Goal: Information Seeking & Learning: Learn about a topic

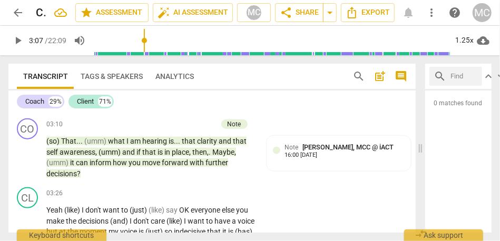
scroll to position [522, 0]
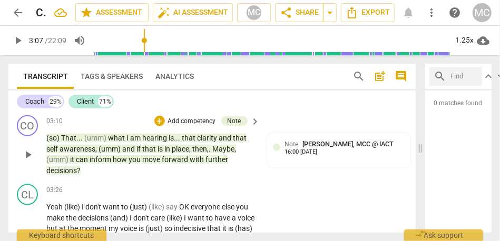
click at [66, 169] on span "decisions" at bounding box center [61, 171] width 31 height 8
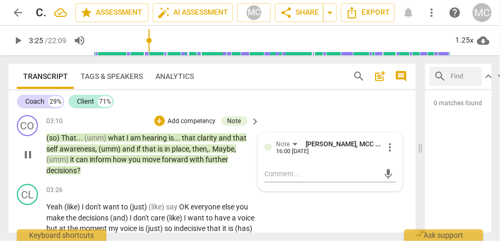
type input "205"
drag, startPoint x: 155, startPoint y: 144, endPoint x: 201, endPoint y: 148, distance: 45.4
click at [201, 148] on p "(so) That . . . (umm) what I am hearing is . . . that clarity and that self awa…" at bounding box center [150, 154] width 209 height 43
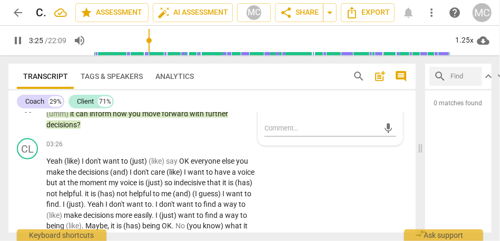
scroll to position [568, 0]
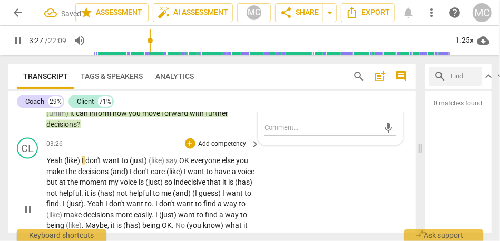
click at [81, 162] on span "(like)" at bounding box center [72, 161] width 17 height 8
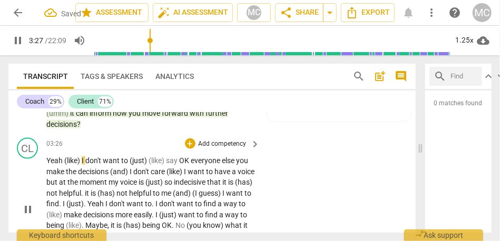
type input "208"
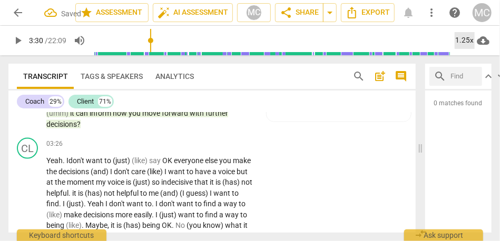
click at [466, 40] on div "1.25x" at bounding box center [465, 40] width 20 height 17
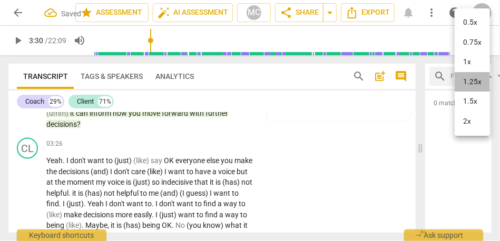
click at [470, 78] on li "1.25x" at bounding box center [472, 82] width 35 height 20
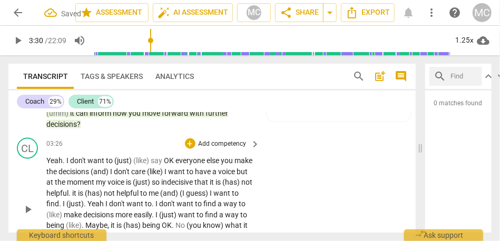
click at [85, 164] on span "don't" at bounding box center [78, 161] width 17 height 8
drag, startPoint x: 152, startPoint y: 159, endPoint x: 112, endPoint y: 160, distance: 40.6
click at [112, 160] on p "Yeah . I don't want to (just) (like) say OK everyone else you make the decision…" at bounding box center [150, 209] width 209 height 108
type input "210"
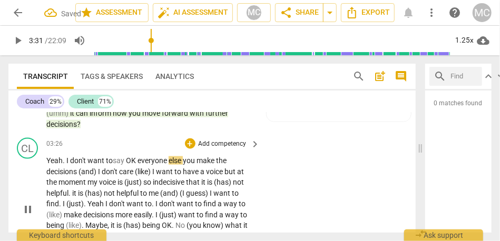
click at [128, 161] on span "OK" at bounding box center [132, 161] width 12 height 8
click at [186, 161] on span "else" at bounding box center [179, 161] width 14 height 8
click at [188, 161] on span "else," at bounding box center [180, 161] width 16 height 8
drag, startPoint x: 98, startPoint y: 173, endPoint x: 75, endPoint y: 173, distance: 22.7
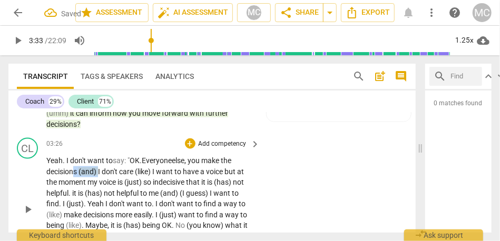
click at [75, 173] on p "Yeah . I don't want to say: " OK. Everyone else, you make the decisions (and) I…" at bounding box center [150, 209] width 209 height 108
click at [130, 173] on span "care" at bounding box center [122, 172] width 16 height 8
click at [145, 172] on span "want" at bounding box center [144, 172] width 18 height 8
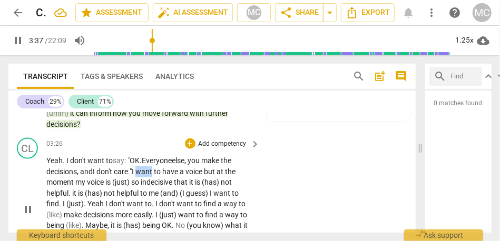
click at [145, 172] on span "want" at bounding box center [144, 172] width 18 height 8
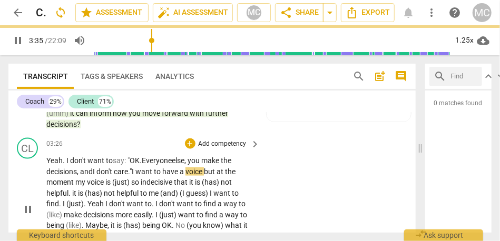
click at [209, 171] on span "but" at bounding box center [210, 172] width 13 height 8
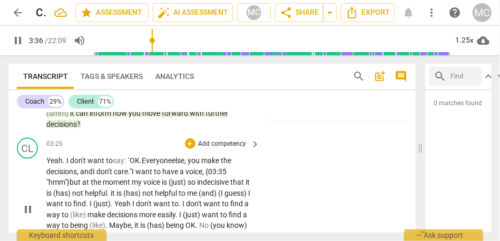
click at [137, 184] on span "my" at bounding box center [138, 182] width 12 height 8
click at [193, 180] on span "so" at bounding box center [192, 182] width 9 height 8
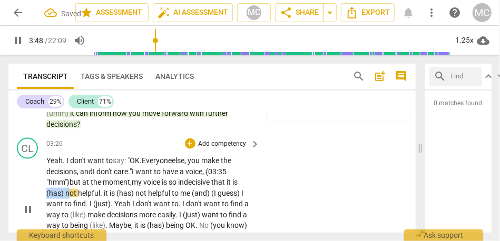
drag, startPoint x: 67, startPoint y: 195, endPoint x: 40, endPoint y: 194, distance: 27.9
click at [40, 194] on div "CL play_arrow pause 03:26 + Add competency keyboard_arrow_right Yeah . I don't …" at bounding box center [211, 201] width 407 height 134
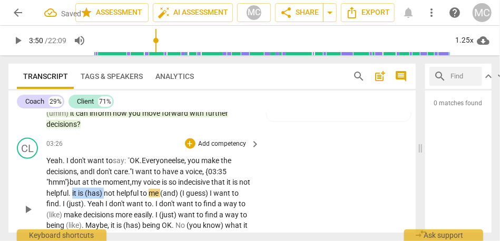
drag, startPoint x: 118, startPoint y: 193, endPoint x: 84, endPoint y: 192, distance: 33.2
click at [84, 192] on p "Yeah . I don't want to say: " OK. Everyone else, you make the decisions, and I …" at bounding box center [150, 209] width 209 height 108
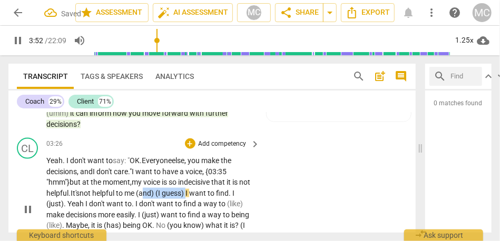
drag, startPoint x: 203, startPoint y: 193, endPoint x: 161, endPoint y: 195, distance: 42.7
click at [161, 195] on p "Yeah . I don't want to say: " OK. Everyone else, you make the decisions, and I …" at bounding box center [150, 209] width 209 height 108
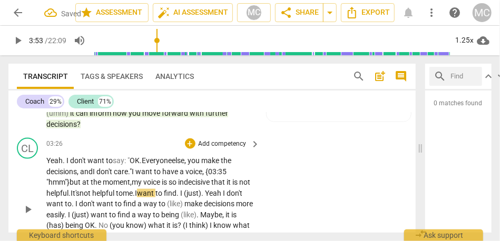
click at [80, 191] on span ". It's" at bounding box center [74, 193] width 11 height 8
click at [135, 194] on span "to me." at bounding box center [125, 193] width 19 height 8
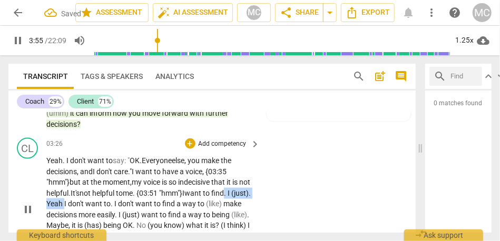
drag, startPoint x: 246, startPoint y: 192, endPoint x: 85, endPoint y: 201, distance: 161.0
click at [85, 201] on p "Yeah . I don't want to say: " OK. Everyone else, you make the decisions, and I …" at bounding box center [150, 209] width 209 height 108
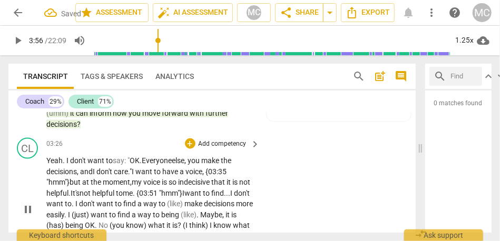
click at [79, 203] on span "I" at bounding box center [77, 204] width 4 height 8
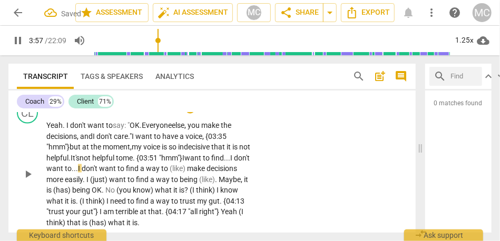
scroll to position [604, 0]
click at [207, 166] on span "make" at bounding box center [197, 168] width 20 height 8
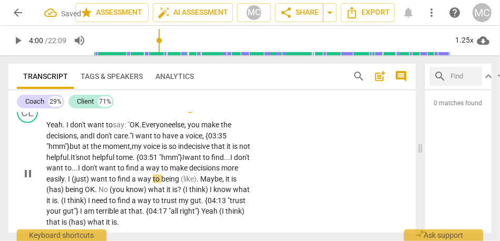
click at [109, 178] on span "want" at bounding box center [100, 179] width 18 height 8
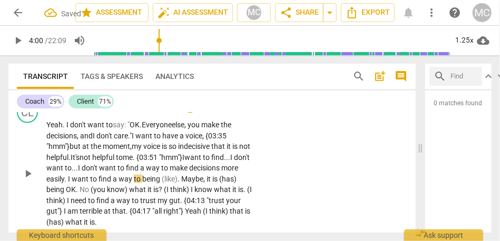
click at [64, 180] on span "easily" at bounding box center [55, 179] width 18 height 8
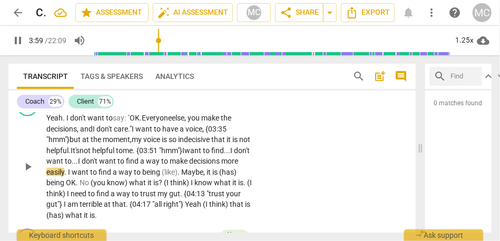
scroll to position [617, 0]
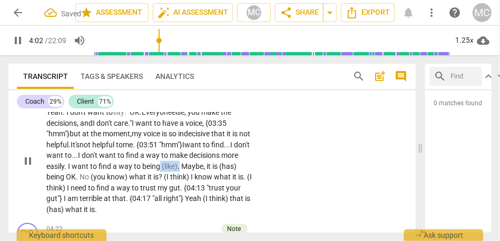
drag, startPoint x: 212, startPoint y: 167, endPoint x: 251, endPoint y: 167, distance: 39.0
click at [251, 167] on p "Yeah . I don't want to say: " OK. Everyone else, you make the decisions, and I …" at bounding box center [150, 161] width 209 height 108
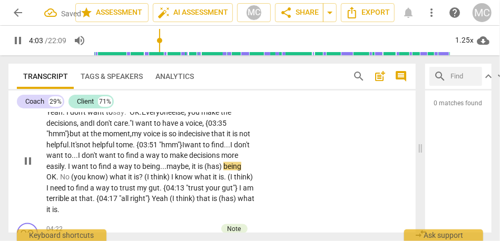
click at [189, 170] on span "maybe" at bounding box center [178, 166] width 22 height 8
drag, startPoint x: 93, startPoint y: 177, endPoint x: 49, endPoint y: 177, distance: 44.3
click at [49, 177] on p "Yeah . I don't want to say: " OK. Everyone else, you make the decisions, and I …" at bounding box center [150, 161] width 209 height 108
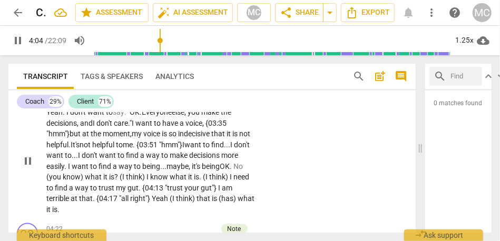
click at [234, 171] on span "No" at bounding box center [238, 166] width 9 height 8
click at [107, 176] on span "what" at bounding box center [98, 177] width 18 height 8
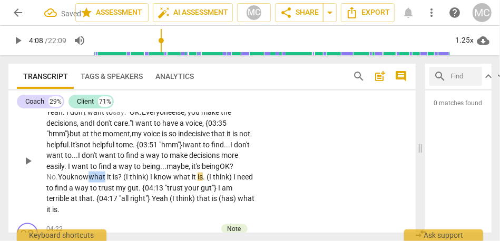
click at [107, 176] on span "what" at bounding box center [98, 177] width 18 height 8
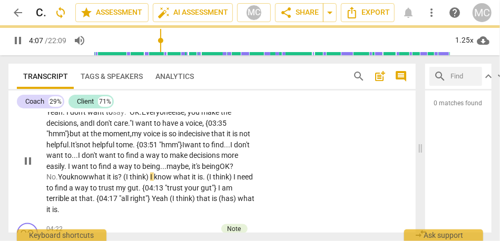
click at [123, 177] on span "?" at bounding box center [120, 177] width 5 height 8
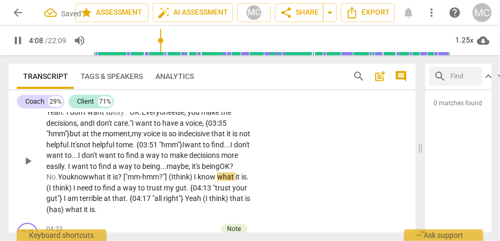
click at [284, 177] on div "CL play_arrow pause 03:26 + Add competency keyboard_arrow_right Yeah . I don't …" at bounding box center [211, 152] width 407 height 134
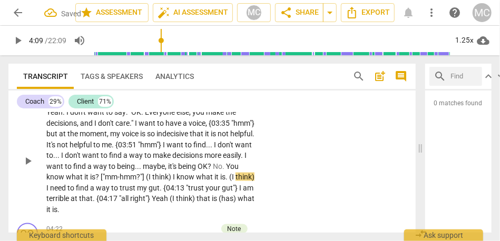
click at [84, 178] on span "what" at bounding box center [75, 177] width 18 height 8
click at [173, 177] on span "think)" at bounding box center [162, 177] width 21 height 8
type input "248"
drag, startPoint x: 245, startPoint y: 178, endPoint x: 66, endPoint y: 190, distance: 179.1
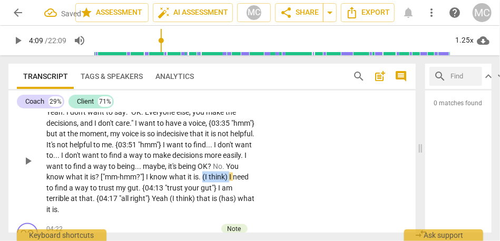
click at [66, 190] on p "Yeah . I don't want to say : "OK . Everyone else , you make the decisions , and…" at bounding box center [150, 161] width 209 height 108
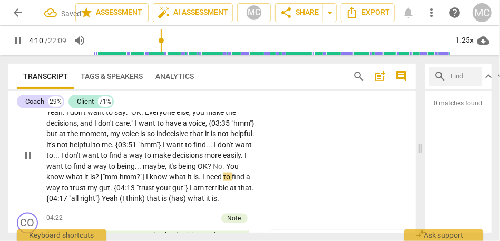
click at [241, 202] on p "Yeah . I don't want to say : "OK . Everyone else , you make the decisions , and…" at bounding box center [150, 156] width 209 height 98
click at [291, 188] on div "CL play_arrow pause 03:26 + Add competency keyboard_arrow_right Yeah . I don't …" at bounding box center [211, 146] width 407 height 123
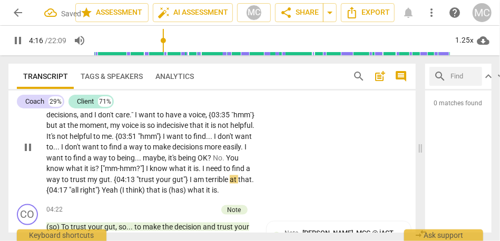
scroll to position [626, 0]
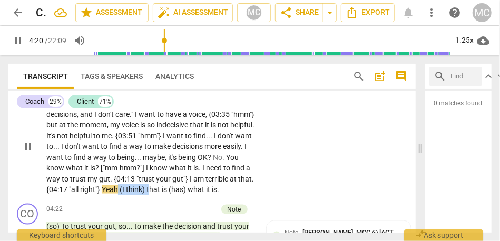
drag, startPoint x: 168, startPoint y: 190, endPoint x: 198, endPoint y: 191, distance: 30.1
click at [198, 191] on p "Yeah . I don't want to say : "OK . Everyone else , you make the decisions , and…" at bounding box center [150, 147] width 209 height 98
type input "261"
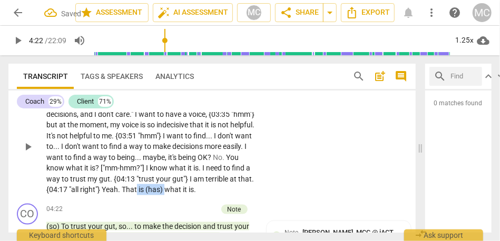
drag, startPoint x: 215, startPoint y: 190, endPoint x: 186, endPoint y: 190, distance: 29.0
click at [186, 190] on p "Yeah . I don't want to say : "OK . Everyone else , you make the decisions , and…" at bounding box center [150, 147] width 209 height 98
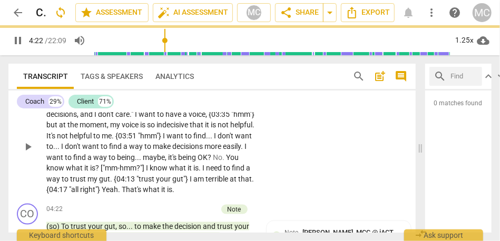
click at [315, 162] on div "CL play_arrow pause 03:26 + Add competency keyboard_arrow_right Yeah . I don't …" at bounding box center [211, 137] width 407 height 123
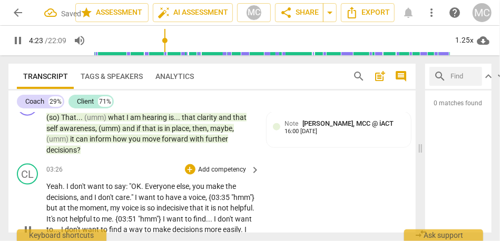
scroll to position [538, 0]
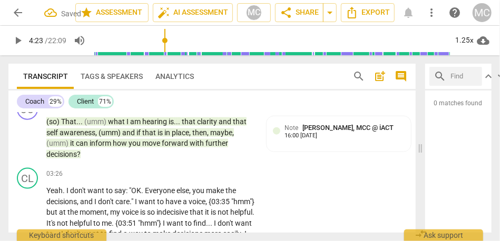
click at [224, 174] on p "Add competency" at bounding box center [223, 174] width 50 height 9
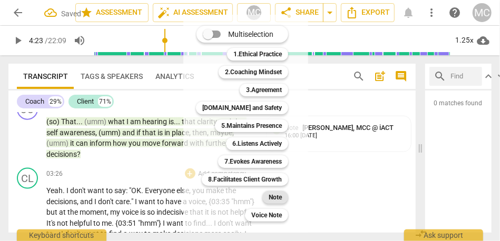
click at [279, 199] on b "Note" at bounding box center [275, 197] width 13 height 13
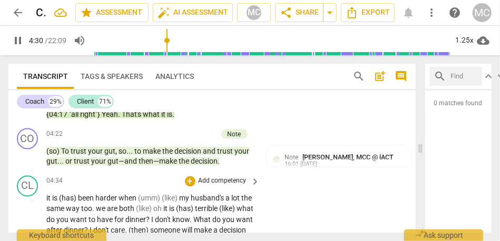
scroll to position [728, 0]
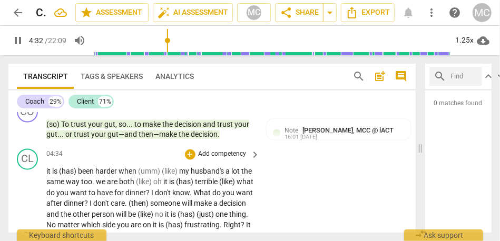
click at [48, 172] on span "it" at bounding box center [49, 172] width 6 height 8
type input "274"
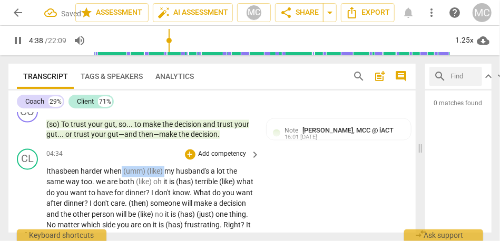
drag, startPoint x: 169, startPoint y: 171, endPoint x: 123, endPoint y: 173, distance: 46.4
click at [123, 173] on p "It has been harder when (umm) (like) my husband's a lot the same way too . we a…" at bounding box center [150, 237] width 209 height 141
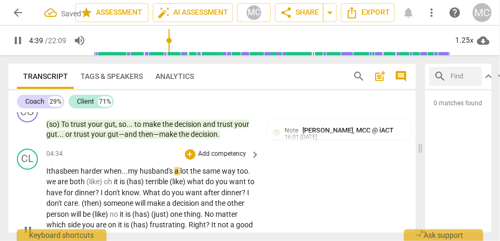
click at [274, 187] on div "CL play_arrow pause 04:34 + Add competency keyboard_arrow_right It has been har…" at bounding box center [211, 222] width 407 height 155
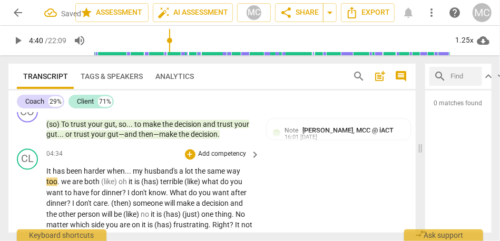
click at [167, 172] on span "husband's" at bounding box center [161, 172] width 35 height 8
click at [50, 183] on span "too" at bounding box center [51, 182] width 11 height 8
type input "281"
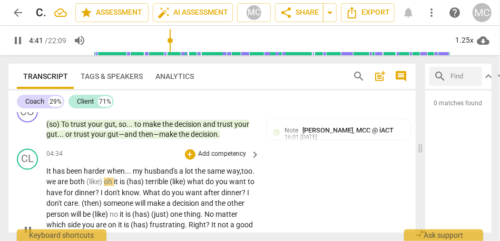
click at [57, 181] on span "we" at bounding box center [51, 182] width 11 height 8
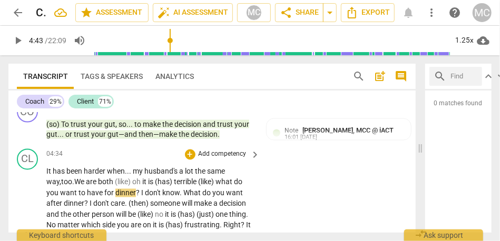
click at [115, 183] on span "both" at bounding box center [106, 182] width 17 height 8
click at [185, 182] on span "terrible" at bounding box center [191, 182] width 24 height 8
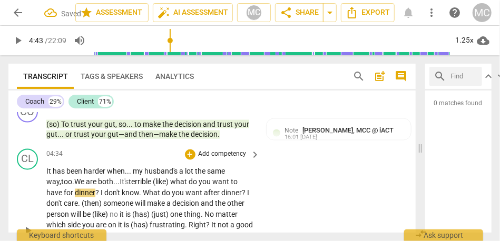
click at [162, 185] on span "(like)" at bounding box center [161, 182] width 17 height 8
click at [185, 183] on span "what" at bounding box center [180, 182] width 18 height 8
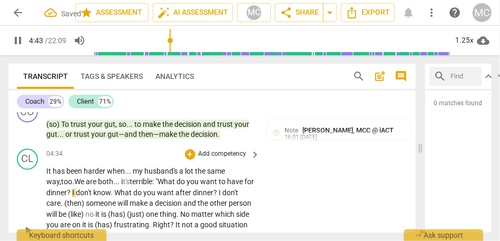
click at [193, 187] on span "you" at bounding box center [194, 182] width 14 height 8
click at [83, 193] on p "It has been harder when . . . my husband's a lot the same way, too . W e are bo…" at bounding box center [150, 232] width 209 height 130
click at [240, 197] on p "It has been harder when . . . my husband's a lot the same way, too . W e are bo…" at bounding box center [150, 232] width 209 height 130
drag, startPoint x: 104, startPoint y: 205, endPoint x: 81, endPoint y: 204, distance: 23.2
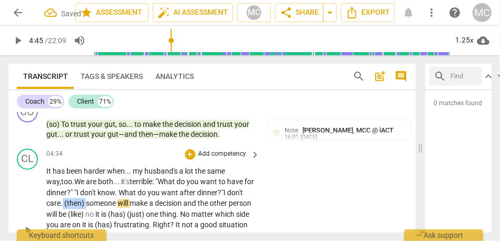
click at [81, 204] on p "It has been harder when . . . my husband's a lot the same way, too . W e are bo…" at bounding box center [150, 232] width 209 height 130
click at [84, 206] on span "." Then," at bounding box center [72, 204] width 23 height 8
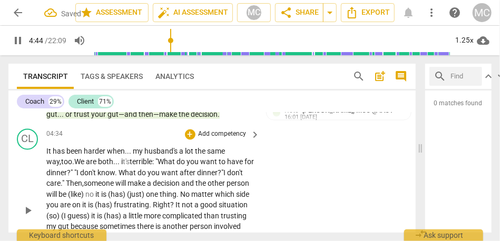
scroll to position [756, 0]
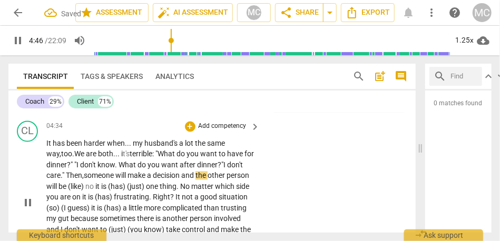
click at [196, 176] on span "and" at bounding box center [188, 176] width 14 height 8
click at [196, 180] on span "and" at bounding box center [188, 176] width 14 height 8
click at [196, 179] on span "and" at bounding box center [188, 176] width 14 height 8
click at [227, 180] on span "person" at bounding box center [238, 176] width 23 height 8
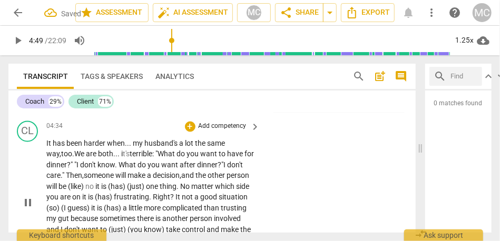
click at [227, 180] on span "person" at bounding box center [238, 176] width 23 height 8
click at [59, 190] on span "will" at bounding box center [52, 187] width 12 height 8
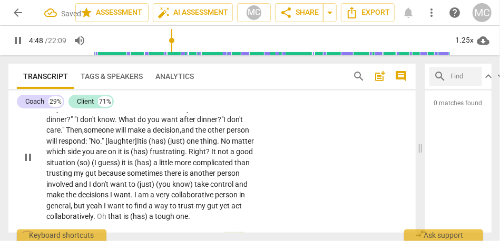
scroll to position [802, 0]
drag, startPoint x: 216, startPoint y: 141, endPoint x: 168, endPoint y: 142, distance: 48.0
click at [168, 142] on p "It has been harder when . . . my husband's a lot the same way, too . W e are bo…" at bounding box center [150, 158] width 209 height 130
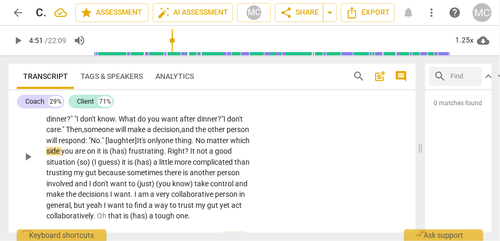
click at [207, 142] on span "No" at bounding box center [201, 141] width 11 height 8
click at [94, 137] on span "will respond: "No." [laughter]" at bounding box center [91, 141] width 91 height 8
click at [164, 142] on span "only" at bounding box center [156, 141] width 15 height 8
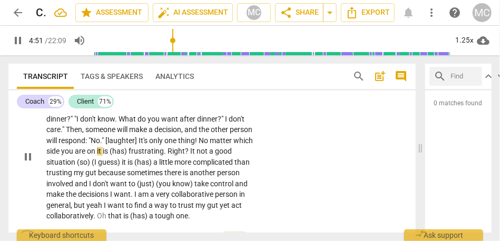
click at [164, 142] on span "only" at bounding box center [156, 141] width 15 height 8
click at [234, 145] on span "which" at bounding box center [244, 141] width 20 height 8
click at [97, 154] on span "on" at bounding box center [92, 152] width 10 height 8
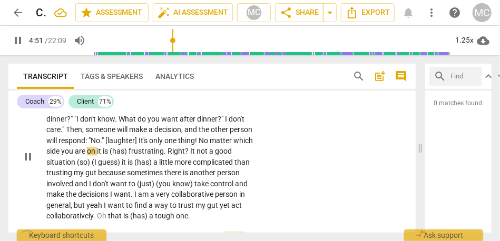
type input "292"
drag, startPoint x: 177, startPoint y: 149, endPoint x: 162, endPoint y: 149, distance: 14.8
click at [162, 149] on p "It has been harder when . . . my husband's a lot the same way , too . We are bo…" at bounding box center [150, 158] width 209 height 130
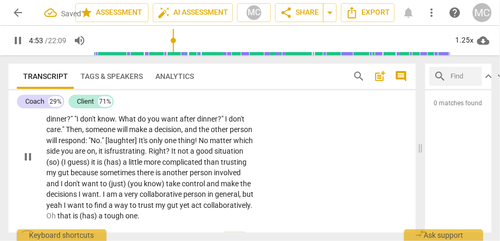
click at [164, 141] on span "only" at bounding box center [156, 141] width 15 height 8
click at [110, 150] on span "is" at bounding box center [106, 152] width 5 height 8
drag, startPoint x: 217, startPoint y: 151, endPoint x: 199, endPoint y: 151, distance: 17.9
click at [199, 151] on p "It has been harder when . . . my husband's a lot the same way , too . We are bo…" at bounding box center [150, 158] width 209 height 130
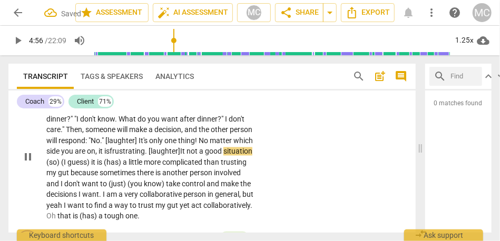
click at [187, 149] on span "It" at bounding box center [183, 152] width 6 height 8
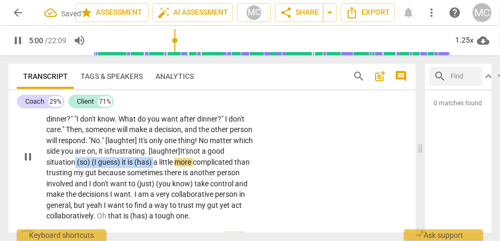
drag, startPoint x: 178, startPoint y: 163, endPoint x: 100, endPoint y: 162, distance: 78.6
click at [100, 162] on p "It has been harder when . . . my husband's a lot the same way , too . We are bo…" at bounding box center [150, 158] width 209 height 130
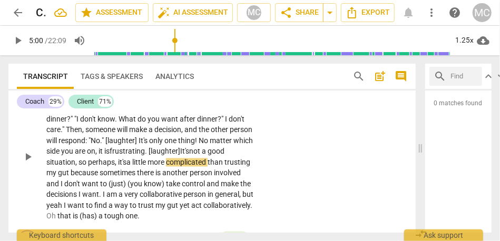
click at [148, 160] on span "little" at bounding box center [139, 163] width 15 height 8
click at [100, 172] on span "because" at bounding box center [85, 173] width 29 height 8
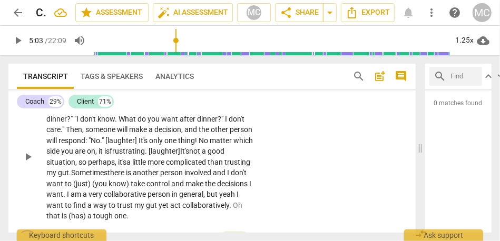
click at [108, 170] on span "Sometimes" at bounding box center [89, 173] width 36 height 8
click at [109, 170] on span "Sometimes," at bounding box center [90, 173] width 38 height 8
click at [128, 176] on span "there" at bounding box center [118, 173] width 18 height 8
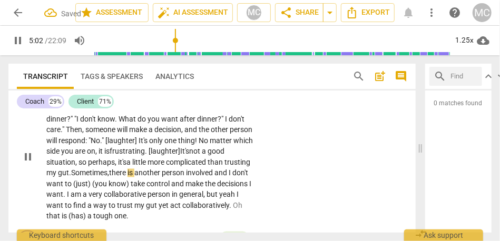
click at [134, 173] on span "is" at bounding box center [131, 173] width 7 height 8
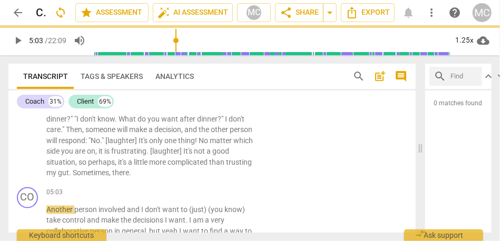
scroll to position [839, 0]
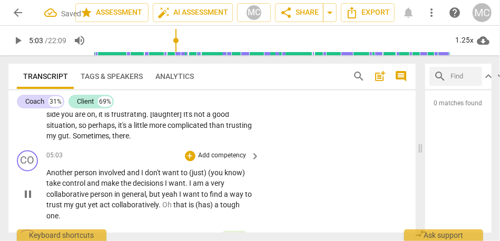
type input "304"
click at [47, 172] on span "Another" at bounding box center [60, 173] width 28 height 8
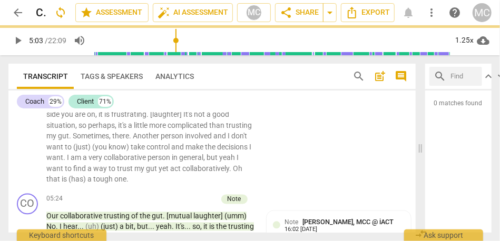
scroll to position [802, 0]
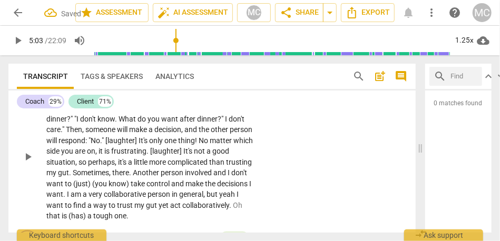
click at [133, 173] on span "." at bounding box center [131, 173] width 4 height 8
click at [133, 173] on span "there's" at bounding box center [122, 173] width 21 height 8
drag, startPoint x: 60, startPoint y: 183, endPoint x: 36, endPoint y: 184, distance: 23.7
click at [36, 184] on div "CL play_arrow pause 04:34 + Add competency keyboard_arrow_right It has been har…" at bounding box center [211, 148] width 407 height 155
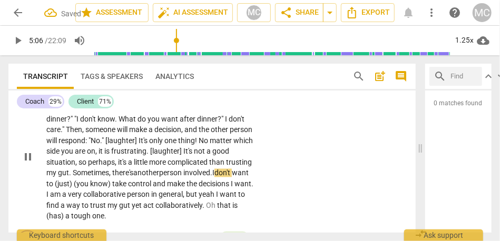
click at [159, 170] on span "another" at bounding box center [146, 173] width 26 height 8
click at [212, 176] on span "involved." at bounding box center [197, 173] width 29 height 8
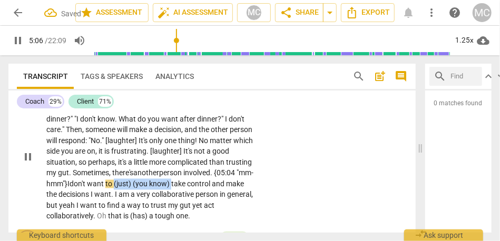
drag, startPoint x: 214, startPoint y: 182, endPoint x: 158, endPoint y: 181, distance: 56.4
click at [158, 181] on p "It has been harder when . . . my husband's a lot the same way , too . We are bo…" at bounding box center [150, 158] width 209 height 130
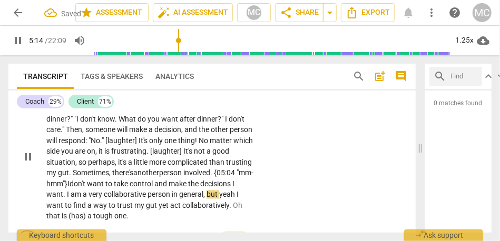
click at [237, 199] on span "I" at bounding box center [238, 195] width 2 height 8
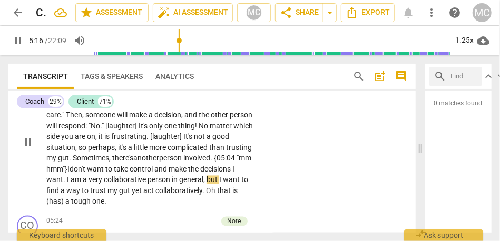
scroll to position [822, 0]
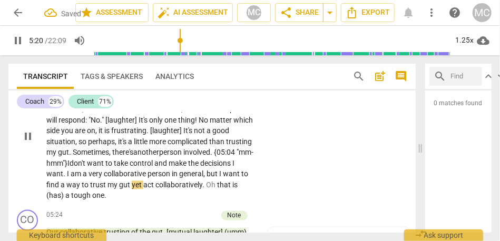
click at [143, 185] on span "yet" at bounding box center [138, 185] width 12 height 8
click at [211, 190] on span "Oh" at bounding box center [216, 185] width 11 height 8
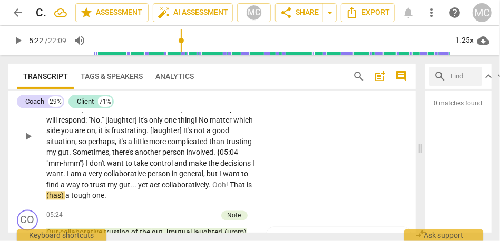
click at [90, 183] on span "to" at bounding box center [86, 185] width 8 height 8
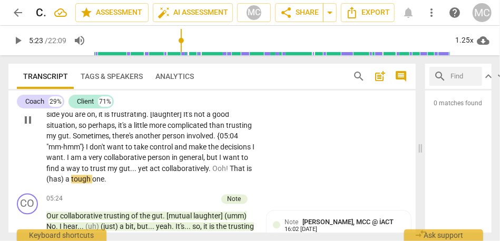
click at [247, 173] on span "is" at bounding box center [249, 169] width 5 height 8
type input "323"
click at [80, 182] on span "one" at bounding box center [73, 180] width 12 height 8
click at [150, 151] on span "take" at bounding box center [142, 147] width 16 height 8
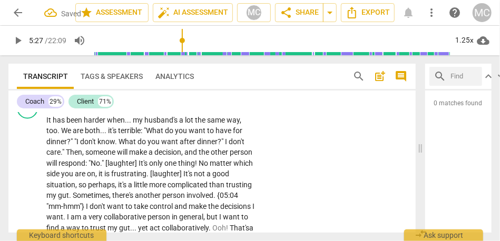
scroll to position [706, 0]
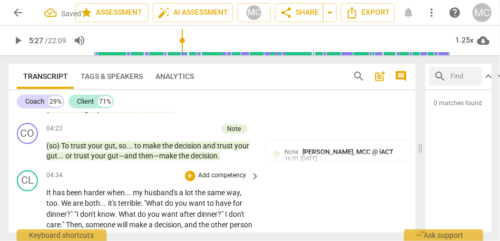
click at [217, 177] on p "Add competency" at bounding box center [223, 176] width 50 height 9
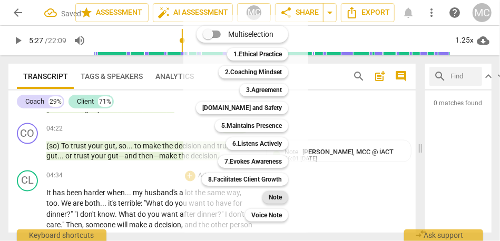
click at [276, 200] on b "Note" at bounding box center [275, 197] width 13 height 13
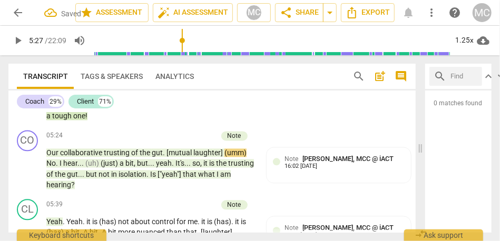
scroll to position [918, 0]
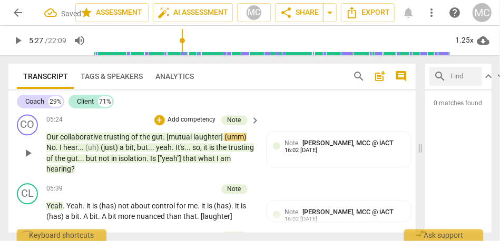
click at [65, 171] on span "hearing" at bounding box center [58, 169] width 25 height 8
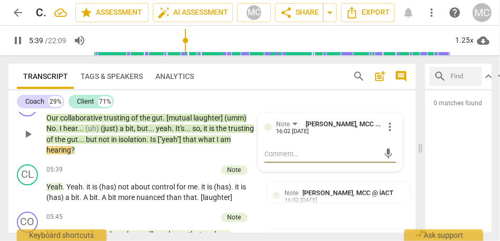
scroll to position [950, 0]
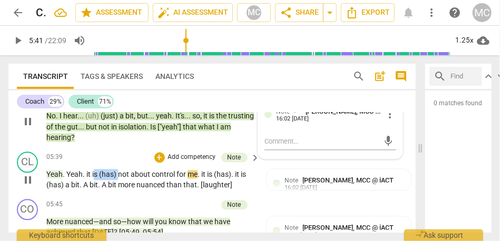
type input "341"
drag, startPoint x: 120, startPoint y: 176, endPoint x: 86, endPoint y: 176, distance: 33.2
click at [86, 176] on p "Yeah . Yeah . it is (has) not about control for me . it is (has) . it is (has) …" at bounding box center [150, 180] width 209 height 22
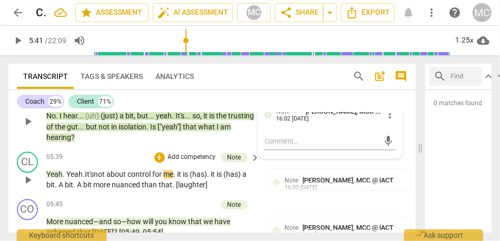
click at [106, 174] on span "not" at bounding box center [100, 174] width 13 height 8
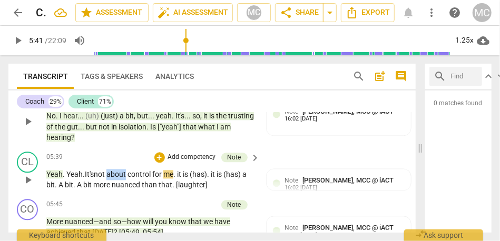
click at [106, 174] on span "not" at bounding box center [100, 174] width 13 height 8
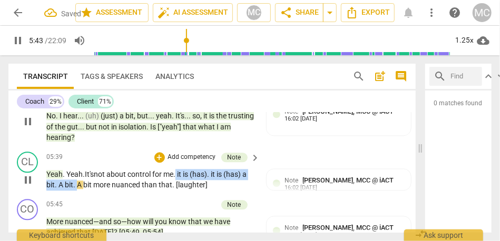
drag, startPoint x: 77, startPoint y: 184, endPoint x: 179, endPoint y: 173, distance: 102.3
click at [179, 173] on p "Yeah . Yeah . It's not about control for me . it is (has) . it is (has) a bit .…" at bounding box center [150, 180] width 209 height 22
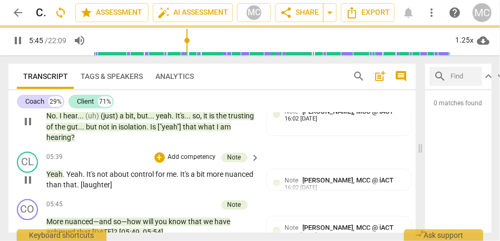
click at [188, 157] on p "Add competency" at bounding box center [192, 157] width 50 height 9
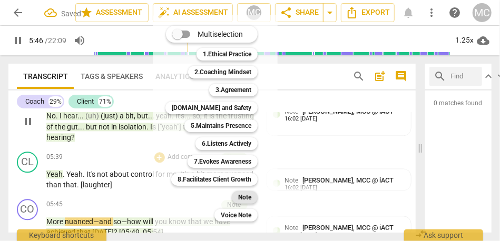
click at [248, 197] on b "Note" at bounding box center [244, 197] width 13 height 13
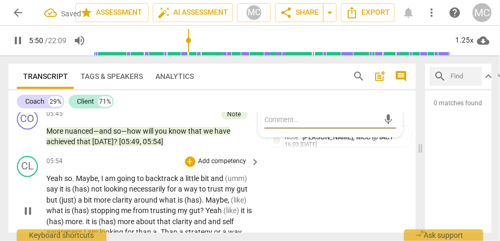
scroll to position [1039, 0]
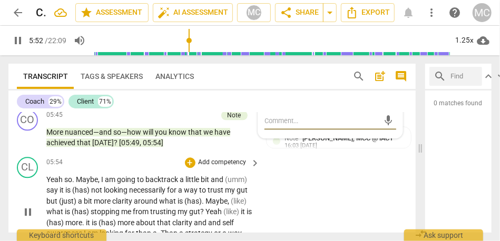
click at [77, 180] on span "Maybe" at bounding box center [87, 180] width 22 height 8
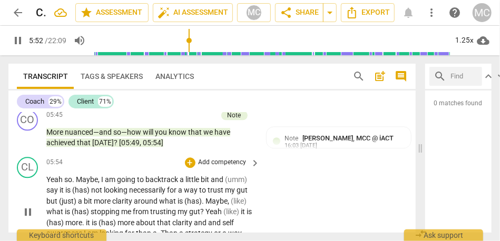
type input "353"
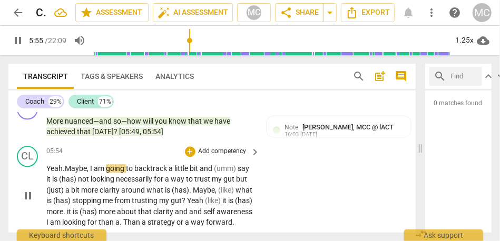
scroll to position [1055, 0]
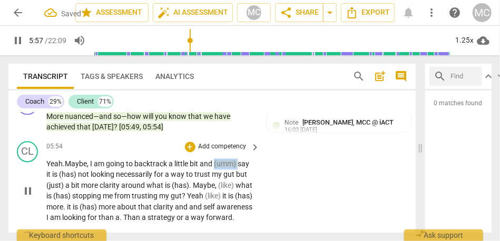
drag, startPoint x: 240, startPoint y: 162, endPoint x: 216, endPoint y: 163, distance: 24.3
click at [216, 163] on p "Yeah. Maybe , I am going to backtrack a little bit and (umm) say it is (has) no…" at bounding box center [150, 191] width 209 height 65
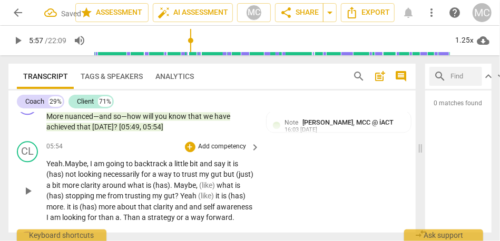
click at [179, 163] on span "little" at bounding box center [181, 164] width 15 height 8
click at [214, 165] on span "and" at bounding box center [207, 164] width 14 height 8
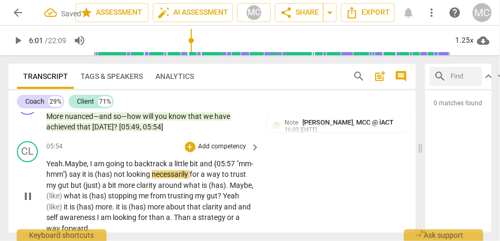
click at [88, 176] on span "it" at bounding box center [85, 174] width 6 height 8
click at [131, 176] on span "not" at bounding box center [124, 174] width 13 height 8
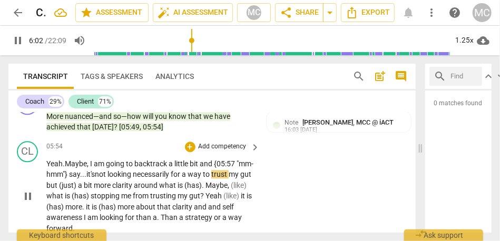
click at [133, 174] on span "looking" at bounding box center [120, 174] width 25 height 8
click at [240, 179] on span "gut" at bounding box center [245, 174] width 11 height 8
click at [78, 187] on span "(just)" at bounding box center [68, 185] width 19 height 8
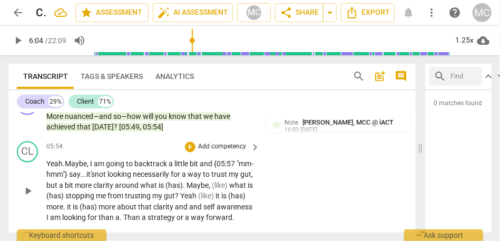
click at [240, 179] on span "gut," at bounding box center [246, 174] width 13 height 8
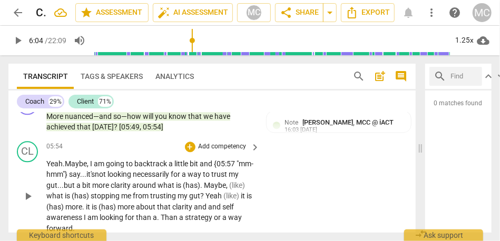
click at [181, 180] on p "Yeah. Maybe , I am going to backtrack a little bit and {05:57 "mm-hmm"} say... …" at bounding box center [150, 197] width 209 height 76
click at [171, 176] on span "necessarily" at bounding box center [152, 174] width 38 height 8
click at [219, 184] on span "Maybe" at bounding box center [215, 185] width 22 height 8
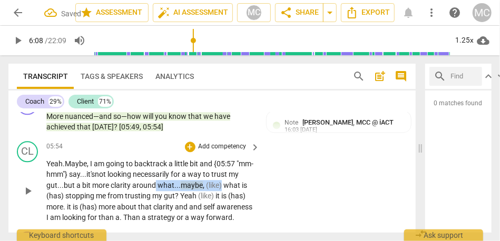
drag, startPoint x: 235, startPoint y: 186, endPoint x: 168, endPoint y: 188, distance: 67.5
click at [168, 188] on p "Yeah. Maybe , I am going to backtrack a little bit and {05:57 "mm-hmm"} say... …" at bounding box center [150, 191] width 209 height 65
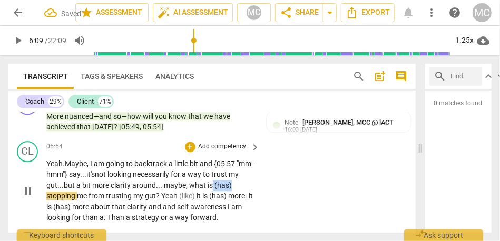
drag, startPoint x: 225, startPoint y: 187, endPoint x: 252, endPoint y: 187, distance: 27.4
click at [252, 187] on p "Yeah. Maybe , I am going to backtrack a little bit and {05:57 "mm-hmm"} say... …" at bounding box center [150, 191] width 209 height 65
type input "370"
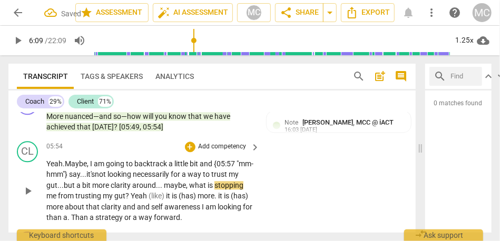
click at [273, 201] on div "CL play_arrow pause 05:54 + Add competency keyboard_arrow_right Yeah. Maybe , I…" at bounding box center [211, 182] width 407 height 91
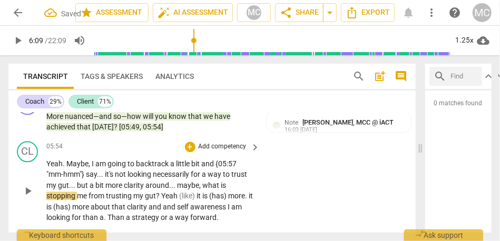
click at [176, 187] on span "." at bounding box center [175, 185] width 4 height 8
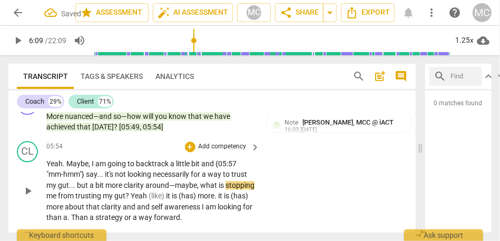
click at [197, 181] on span "," at bounding box center [198, 185] width 3 height 8
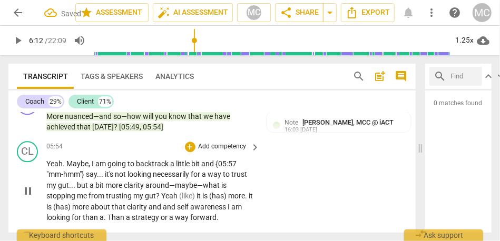
click at [138, 197] on span "my" at bounding box center [139, 196] width 12 height 8
click at [159, 195] on span "?" at bounding box center [158, 196] width 5 height 8
click at [240, 199] on span "Yeah" at bounding box center [231, 196] width 16 height 8
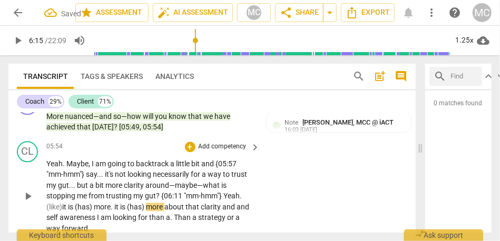
click at [142, 197] on span "my" at bounding box center [139, 196] width 12 height 8
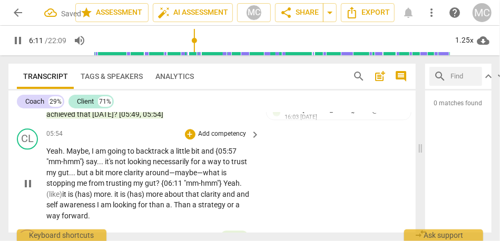
scroll to position [1070, 0]
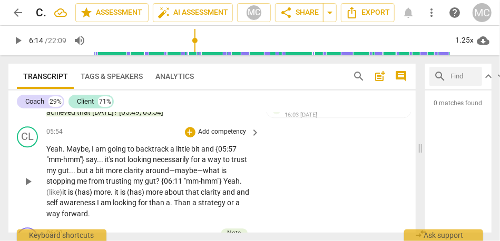
click at [234, 182] on span "Yeah." at bounding box center [232, 181] width 18 height 8
click at [243, 181] on p "Yeah . Maybe , I am going to backtrack a little bit and {05:57 "mm-hmm"} say . …" at bounding box center [150, 182] width 209 height 76
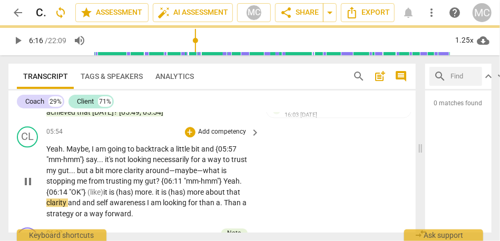
click at [159, 192] on span "it" at bounding box center [158, 192] width 6 height 8
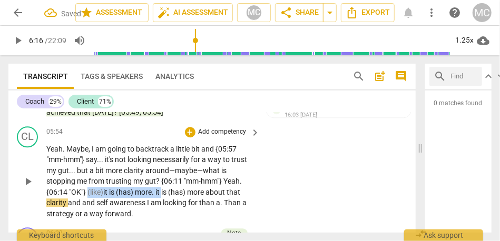
drag, startPoint x: 165, startPoint y: 192, endPoint x: 87, endPoint y: 190, distance: 77.5
click at [87, 190] on p "Yeah . Maybe , I am going to backtrack a little bit and {05:57 "mm-hmm"} say . …" at bounding box center [150, 182] width 209 height 76
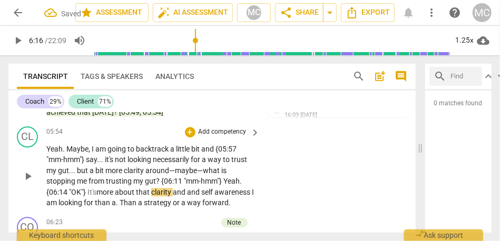
click at [87, 197] on p "Yeah . Maybe , I am going to backtrack a little bit and {05:57 "mm-hmm"} say . …" at bounding box center [150, 176] width 209 height 65
click at [96, 192] on font "It's" at bounding box center [91, 192] width 9 height 8
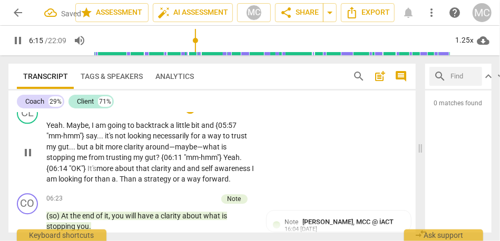
click at [196, 170] on span "and" at bounding box center [194, 168] width 14 height 8
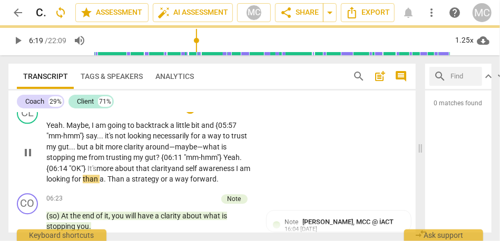
click at [236, 166] on span "awareness" at bounding box center [217, 168] width 37 height 8
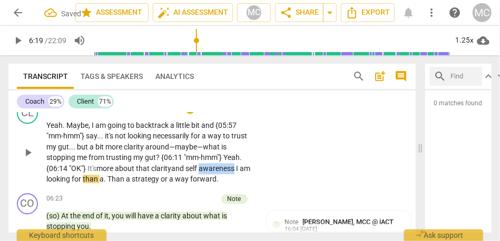
click at [236, 166] on span "awareness" at bounding box center [217, 168] width 37 height 8
click at [236, 168] on span "awareness" at bounding box center [217, 168] width 37 height 8
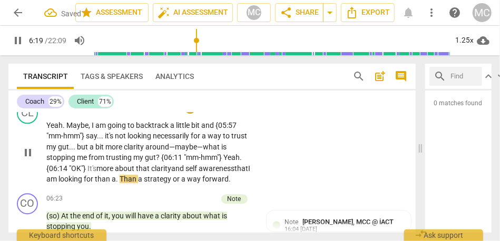
click at [138, 179] on span "Than" at bounding box center [129, 179] width 18 height 8
click at [274, 179] on div "CL play_arrow pause 05:54 + Add competency keyboard_arrow_right Yeah . Maybe , …" at bounding box center [211, 144] width 407 height 91
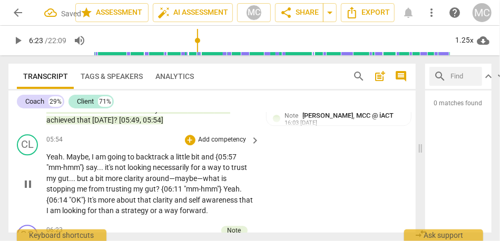
click at [222, 141] on p "Add competency" at bounding box center [223, 139] width 50 height 9
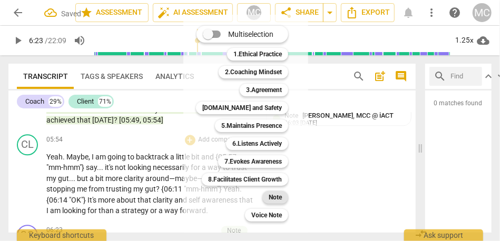
click at [279, 199] on b "Note" at bounding box center [275, 197] width 13 height 13
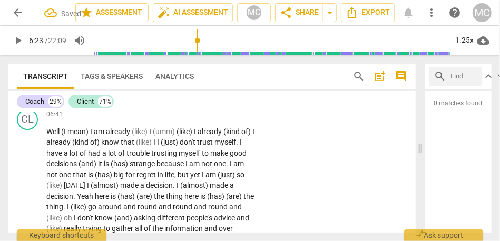
scroll to position [1280, 0]
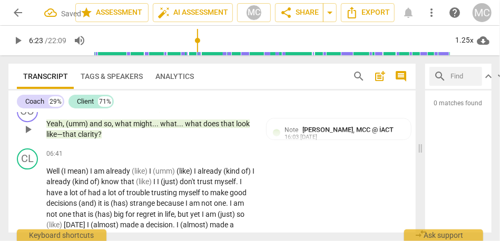
click at [236, 124] on span "look" at bounding box center [243, 124] width 14 height 8
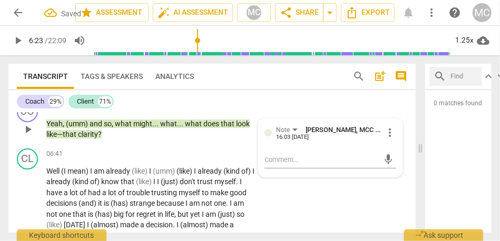
click at [236, 124] on span "look" at bounding box center [243, 124] width 14 height 8
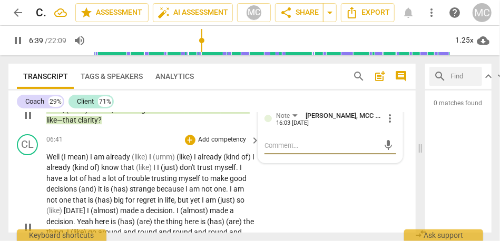
scroll to position [1288, 0]
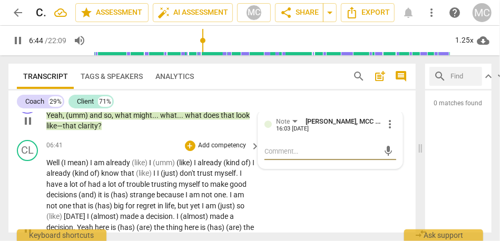
click at [57, 163] on span "Well" at bounding box center [53, 163] width 15 height 8
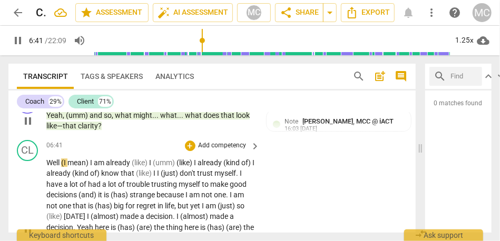
click at [61, 166] on span "Well" at bounding box center [53, 163] width 15 height 8
type input "401"
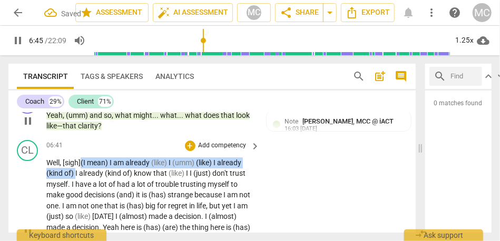
click at [76, 175] on span "I" at bounding box center [77, 173] width 4 height 8
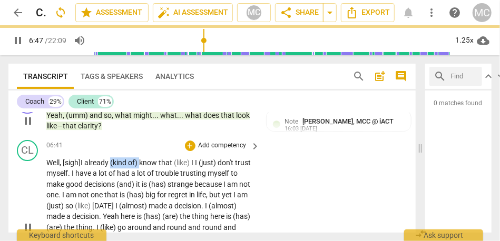
drag, startPoint x: 127, startPoint y: 162, endPoint x: 112, endPoint y: 161, distance: 14.2
click at [112, 161] on p "Well, [sigh] I already (kind of) know that (like) I I (just) don't trust myself…" at bounding box center [150, 228] width 209 height 141
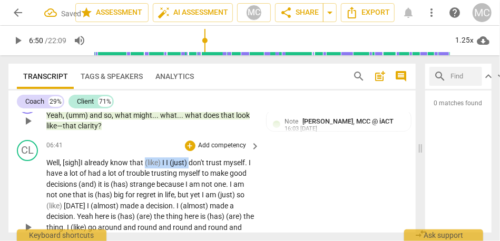
drag, startPoint x: 192, startPoint y: 162, endPoint x: 147, endPoint y: 162, distance: 45.3
click at [147, 162] on p "Well, [sigh] I already know that (like) I I (just) don't trust myself . I have …" at bounding box center [150, 228] width 209 height 141
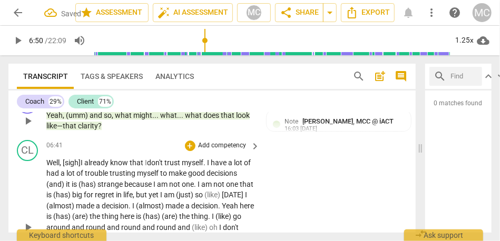
click at [81, 160] on span "Well, [sigh]" at bounding box center [63, 163] width 34 height 8
click at [91, 162] on span "already" at bounding box center [97, 163] width 26 height 8
click at [110, 166] on span "already" at bounding box center [97, 163] width 26 height 8
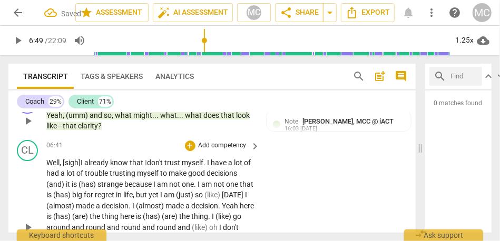
click at [145, 164] on span "that I" at bounding box center [138, 163] width 17 height 8
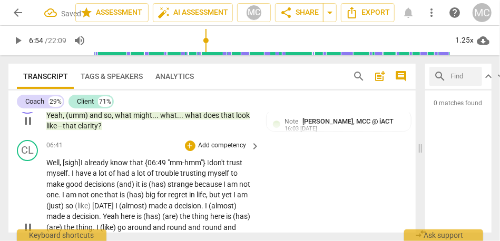
click at [65, 178] on p "Well, [sigh] I already know that {06:49 "mm-hmm"} I don't trust myself . I have…" at bounding box center [150, 228] width 209 height 141
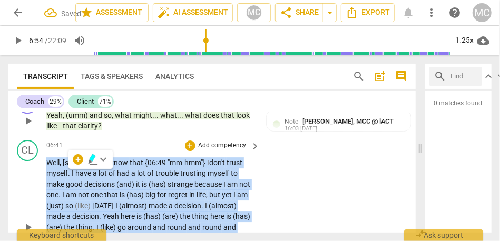
click at [65, 178] on p "Well, [sigh] I already know that {06:49 "mm-hmm"} I don't trust myself . I have…" at bounding box center [150, 228] width 209 height 141
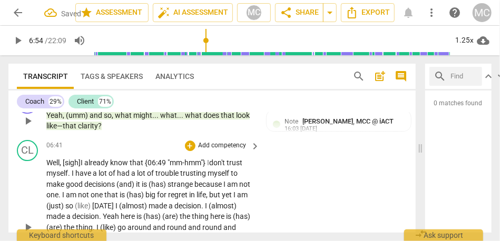
click at [62, 176] on span "myself" at bounding box center [57, 173] width 22 height 8
click at [75, 176] on span "I" at bounding box center [74, 173] width 4 height 8
click at [92, 177] on span "have" at bounding box center [83, 173] width 17 height 8
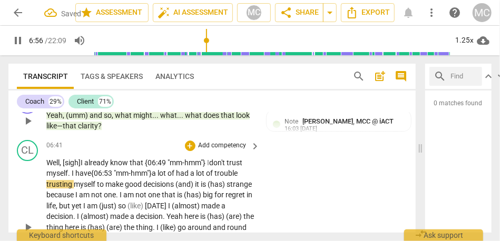
click at [81, 177] on span "have {06:53 "mm-hmm"}" at bounding box center [113, 173] width 76 height 8
click at [182, 175] on span "had" at bounding box center [183, 173] width 14 height 8
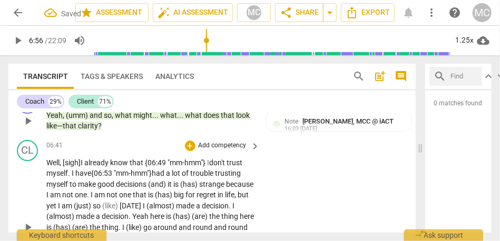
click at [180, 173] on span "lot" at bounding box center [177, 173] width 10 height 8
drag, startPoint x: 202, startPoint y: 184, endPoint x: 148, endPoint y: 183, distance: 53.8
click at [148, 183] on p "Well, [sigh] I already know that {06:49 "mm-hmm"} I don't trust myself . I have…" at bounding box center [150, 228] width 209 height 141
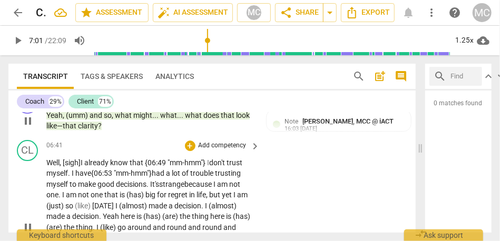
click at [110, 186] on span "good" at bounding box center [107, 184] width 18 height 8
click at [150, 184] on span "decisions. It's" at bounding box center [137, 184] width 43 height 8
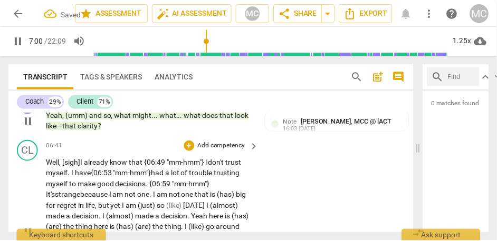
scroll to position [1303, 0]
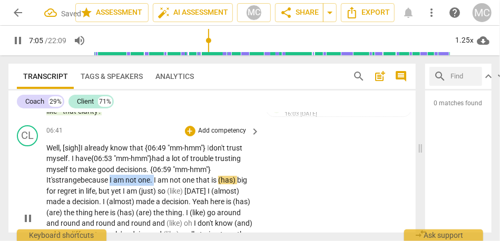
drag, startPoint x: 120, startPoint y: 181, endPoint x: 75, endPoint y: 180, distance: 45.3
click at [75, 180] on p "Well, [sigh] I already know that {06:49 "mm-hmm"} I don't trust myself . I have…" at bounding box center [150, 218] width 209 height 151
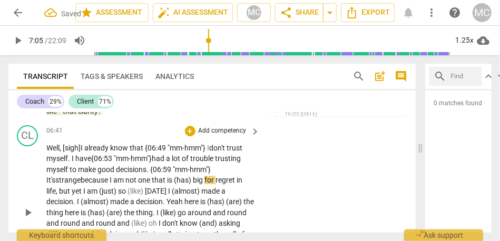
click at [113, 180] on span "am" at bounding box center [119, 180] width 12 height 8
drag, startPoint x: 158, startPoint y: 180, endPoint x: 143, endPoint y: 180, distance: 15.3
click at [174, 180] on span "(has)" at bounding box center [183, 180] width 19 height 8
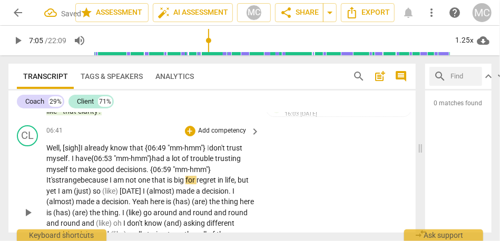
click at [174, 180] on span "big" at bounding box center [180, 180] width 12 height 8
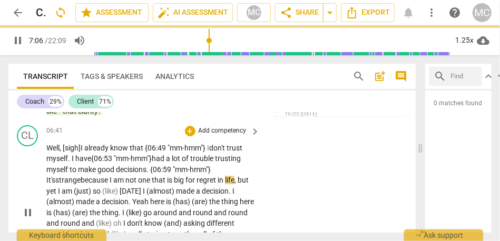
click at [58, 187] on span "yet" at bounding box center [52, 191] width 12 height 8
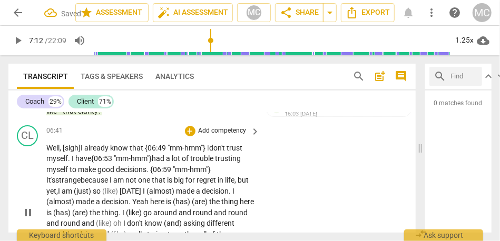
click at [74, 187] on span "am" at bounding box center [68, 191] width 12 height 8
click at [118, 189] on span "(like)" at bounding box center [126, 191] width 17 height 8
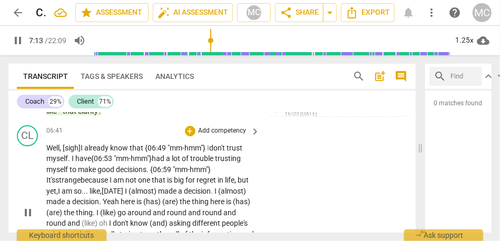
click at [125, 193] on span "I" at bounding box center [127, 191] width 4 height 8
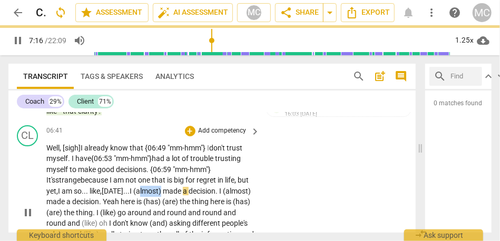
drag, startPoint x: 147, startPoint y: 190, endPoint x: 126, endPoint y: 190, distance: 21.1
click at [133, 190] on span "(almost)" at bounding box center [148, 191] width 30 height 8
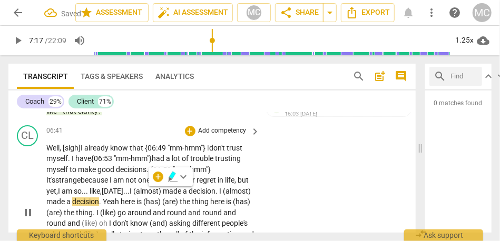
click at [203, 209] on span "round" at bounding box center [212, 213] width 21 height 8
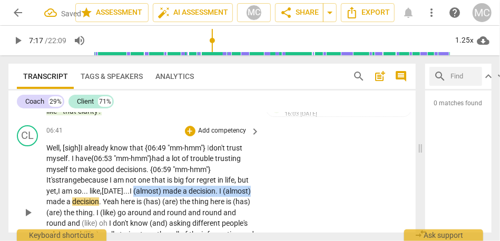
drag, startPoint x: 120, startPoint y: 191, endPoint x: 261, endPoint y: 191, distance: 141.3
click at [261, 191] on div "CL play_arrow pause 06:41 + Add competency keyboard_arrow_right Well, [sigh] I …" at bounding box center [211, 204] width 407 height 167
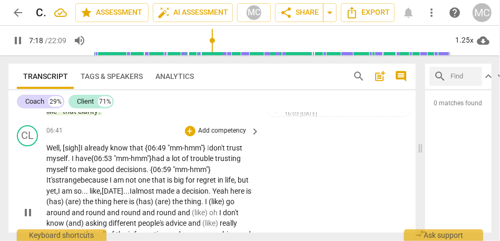
click at [301, 184] on div "CL play_arrow pause 06:41 + Add competency keyboard_arrow_right Well, [sigh] I …" at bounding box center [211, 204] width 407 height 167
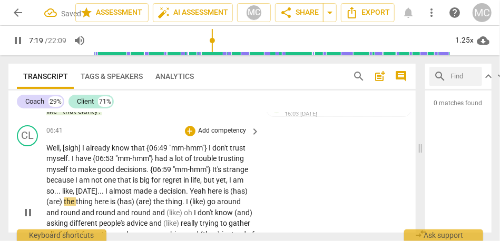
click at [133, 189] on span "almost" at bounding box center [121, 191] width 24 height 8
click at [80, 191] on span "[DATE]" at bounding box center [87, 191] width 22 height 8
click at [204, 191] on span "Yeah" at bounding box center [199, 191] width 18 height 8
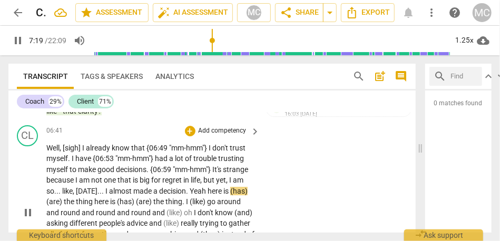
type input "440"
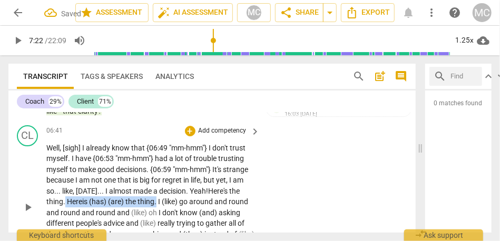
click at [158, 202] on span "." at bounding box center [156, 202] width 4 height 8
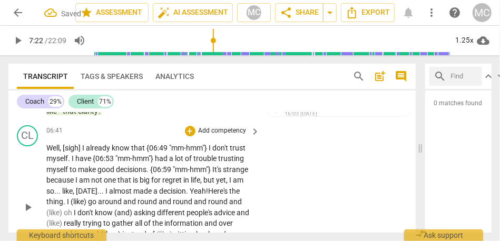
click at [327, 166] on div "CL play_arrow pause 06:41 + Add competency keyboard_arrow_right Well , [sigh] I…" at bounding box center [211, 198] width 407 height 155
click at [230, 193] on span "Here's" at bounding box center [220, 191] width 21 height 8
click at [98, 201] on span "go" at bounding box center [93, 202] width 10 height 8
type input "441"
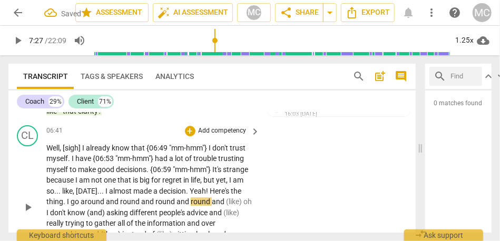
click at [120, 202] on span "and" at bounding box center [113, 202] width 14 height 8
click at [155, 199] on span "and" at bounding box center [148, 202] width 14 height 8
click at [195, 205] on span "and" at bounding box center [188, 202] width 14 height 8
click at [200, 200] on span "and" at bounding box center [193, 202] width 14 height 8
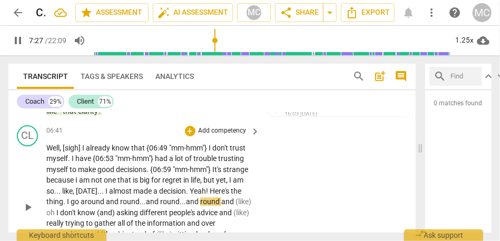
click at [235, 202] on span "and" at bounding box center [228, 202] width 14 height 8
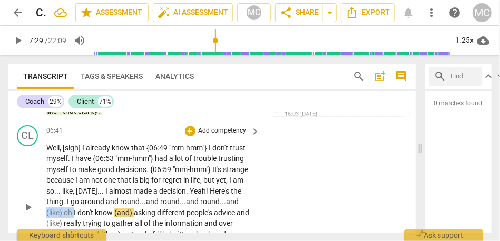
drag, startPoint x: 75, startPoint y: 213, endPoint x: 42, endPoint y: 213, distance: 32.7
click at [42, 213] on div "CL play_arrow pause 06:41 + Add competency keyboard_arrow_right Well , [sigh] I…" at bounding box center [211, 198] width 407 height 155
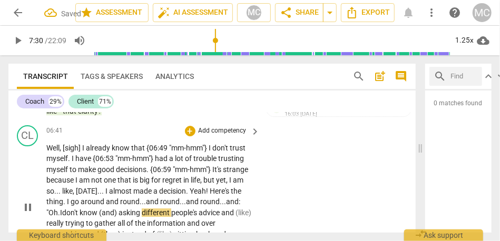
click at [119, 215] on span "(and)" at bounding box center [109, 213] width 20 height 8
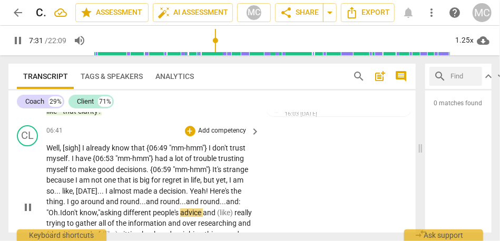
click at [123, 215] on span "asking" at bounding box center [111, 213] width 23 height 8
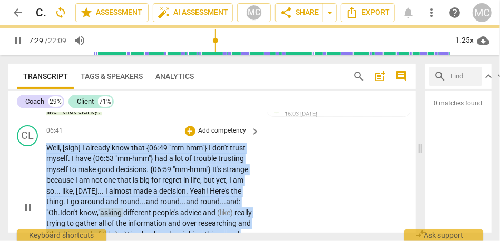
click at [123, 215] on span "asking" at bounding box center [111, 213] width 23 height 8
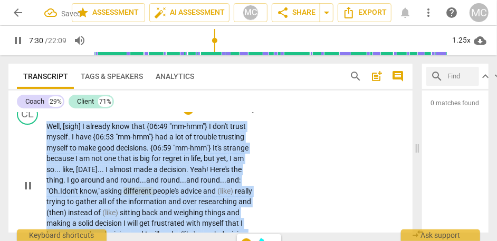
click at [123, 196] on span "asking" at bounding box center [111, 191] width 23 height 8
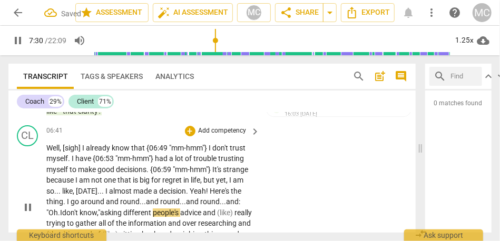
click at [288, 185] on div "CL play_arrow pause 06:41 + Add competency keyboard_arrow_right Well , [sigh] I…" at bounding box center [211, 198] width 407 height 155
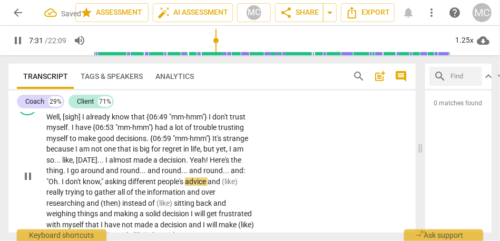
scroll to position [1337, 0]
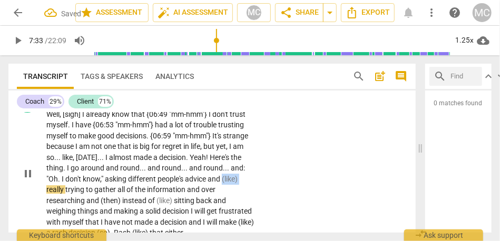
drag, startPoint x: 64, startPoint y: 190, endPoint x: 22, endPoint y: 190, distance: 42.2
click at [22, 190] on div "CL play_arrow pause 06:41 + Add competency keyboard_arrow_right Well , [sigh] I…" at bounding box center [211, 164] width 407 height 155
type input "454"
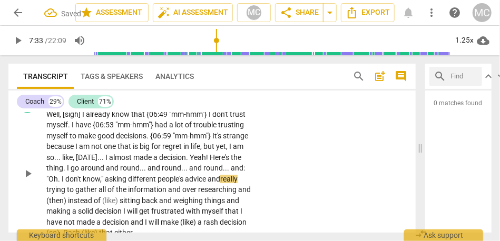
click at [185, 180] on span "people's" at bounding box center [171, 179] width 27 height 8
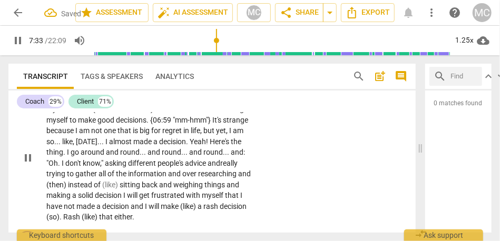
scroll to position [1354, 0]
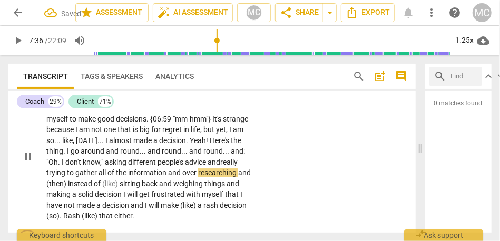
click at [168, 171] on span "information" at bounding box center [148, 173] width 40 height 8
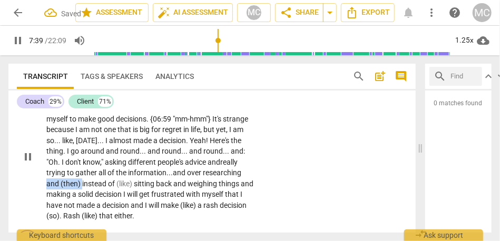
drag, startPoint x: 122, startPoint y: 183, endPoint x: 87, endPoint y: 183, distance: 35.3
click at [87, 183] on p "Well , [sigh] I already know that {06:49 "mm-hmm"} I don't trust myself . I hav…" at bounding box center [150, 157] width 209 height 130
click at [137, 181] on span "sitting" at bounding box center [125, 184] width 22 height 8
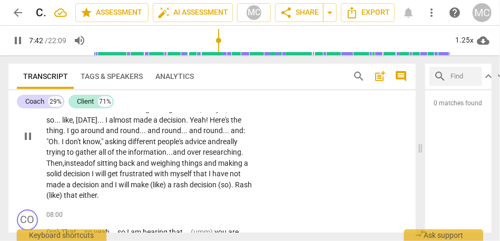
scroll to position [1378, 0]
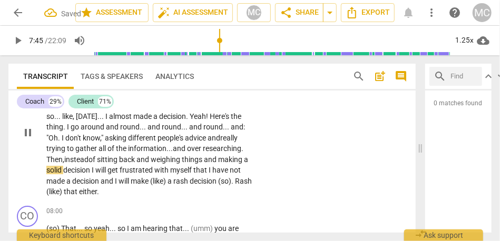
click at [182, 158] on span "weighing" at bounding box center [166, 159] width 31 height 8
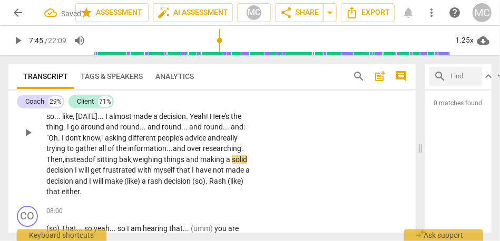
click at [164, 158] on span "weighing" at bounding box center [148, 159] width 31 height 8
click at [133, 161] on span "bak," at bounding box center [126, 159] width 14 height 8
click at [137, 161] on span "back," at bounding box center [127, 159] width 17 height 8
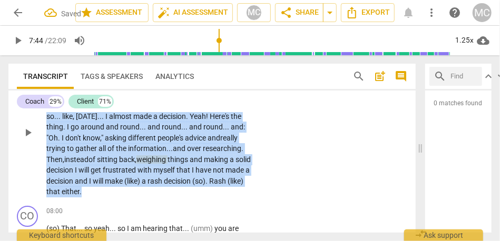
click at [137, 161] on span "back," at bounding box center [127, 159] width 17 height 8
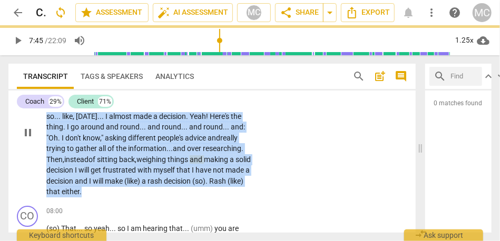
click at [190, 162] on span "things" at bounding box center [179, 159] width 22 height 8
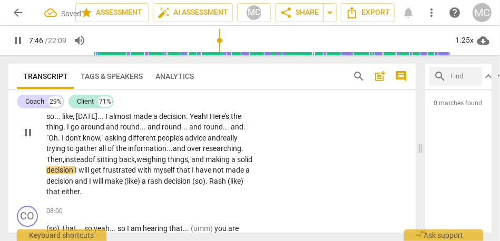
click at [75, 174] on span "decision" at bounding box center [60, 170] width 28 height 8
click at [89, 181] on span "and" at bounding box center [82, 181] width 14 height 8
click at [128, 184] on span "(like)" at bounding box center [119, 181] width 17 height 8
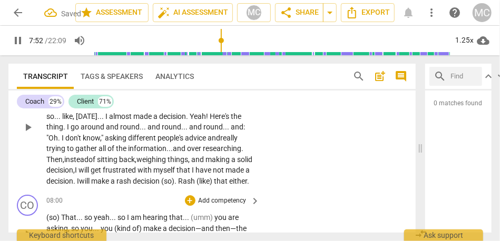
click at [284, 201] on div "CO play_arrow pause 08:00 + Add competency keyboard_arrow_right (so) That . . .…" at bounding box center [211, 225] width 407 height 69
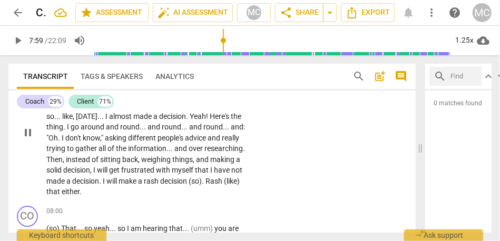
click at [138, 178] on span "make" at bounding box center [129, 181] width 20 height 8
type input "478"
click at [189, 184] on span "decision" at bounding box center [174, 181] width 28 height 8
click at [137, 192] on span "that" at bounding box center [129, 192] width 15 height 8
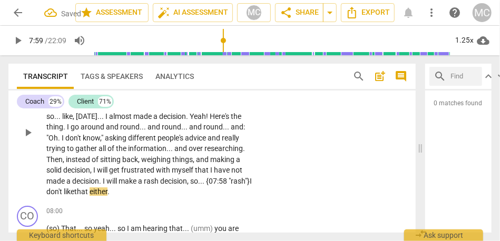
click at [92, 192] on span "decision, so... {07:58 "rash"}I don't like" at bounding box center [149, 187] width 206 height 20
click at [226, 181] on span "decision, so... {07:58 "rash"} I don't like" at bounding box center [149, 187] width 207 height 20
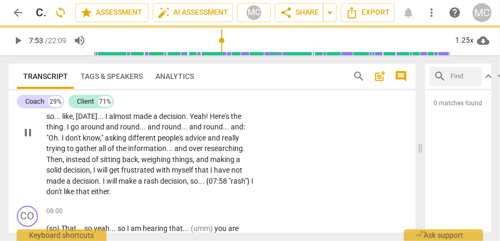
click at [266, 179] on div "CL play_arrow pause 06:41 + Add competency keyboard_arrow_right Well , [sigh] I…" at bounding box center [211, 123] width 407 height 155
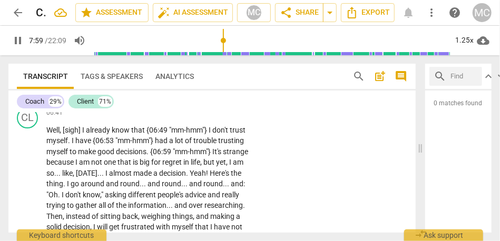
scroll to position [1314, 0]
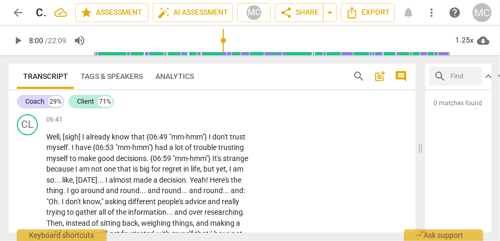
click at [220, 121] on p "Add competency" at bounding box center [223, 119] width 50 height 9
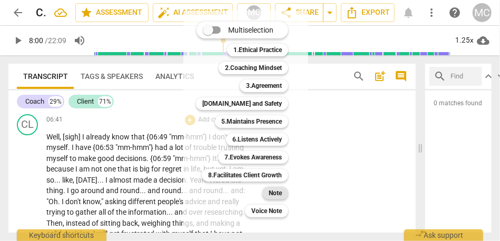
click at [271, 192] on b "Note" at bounding box center [275, 193] width 13 height 13
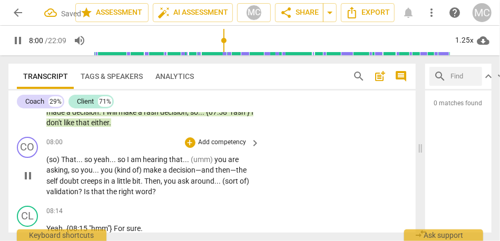
scroll to position [1447, 0]
click at [223, 139] on p "Add competency" at bounding box center [223, 142] width 50 height 9
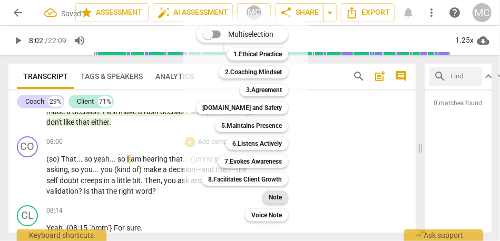
click at [275, 195] on b "Note" at bounding box center [275, 197] width 13 height 13
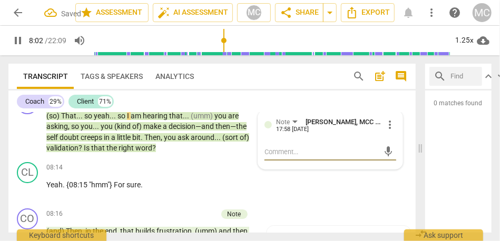
scroll to position [1491, 0]
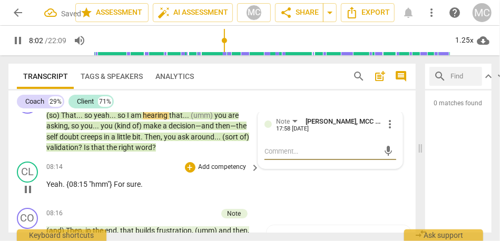
click at [221, 168] on p "Add competency" at bounding box center [223, 167] width 50 height 9
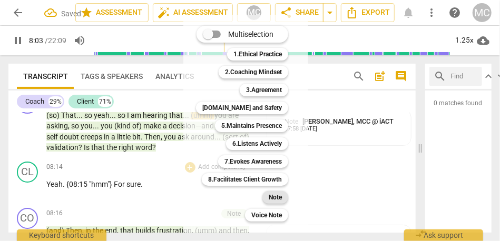
click at [268, 196] on div "Note" at bounding box center [275, 197] width 26 height 13
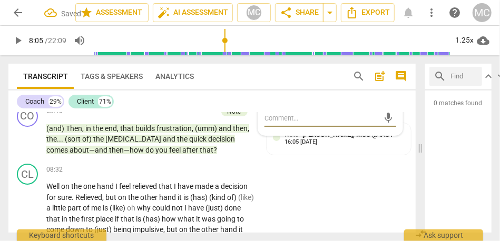
scroll to position [1602, 0]
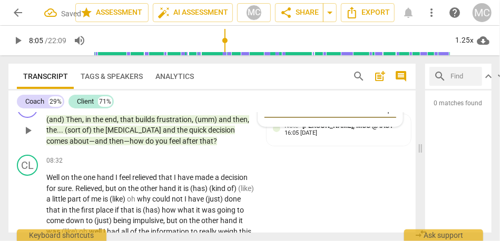
click at [169, 139] on span "feel" at bounding box center [175, 141] width 13 height 8
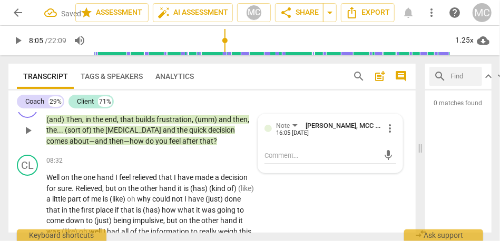
click at [169, 139] on span "feel" at bounding box center [175, 141] width 13 height 8
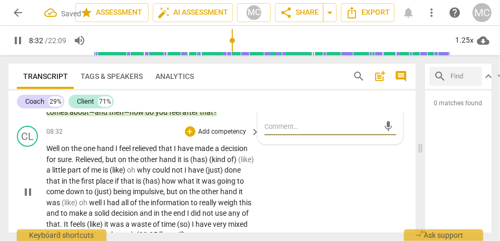
scroll to position [1641, 0]
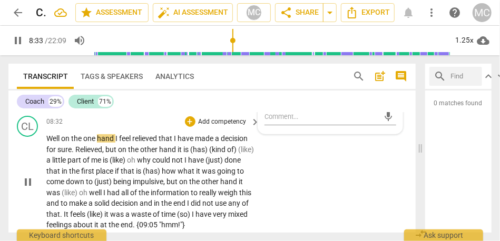
click at [64, 138] on span "on" at bounding box center [66, 138] width 10 height 8
type input "514"
click at [76, 136] on span "the" at bounding box center [77, 138] width 12 height 8
click at [118, 139] on span "I" at bounding box center [117, 138] width 4 height 8
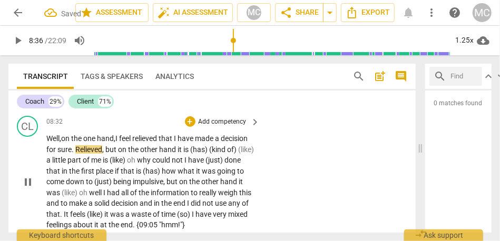
click at [221, 143] on span "decision" at bounding box center [234, 138] width 27 height 8
click at [57, 150] on span "for" at bounding box center [51, 149] width 11 height 8
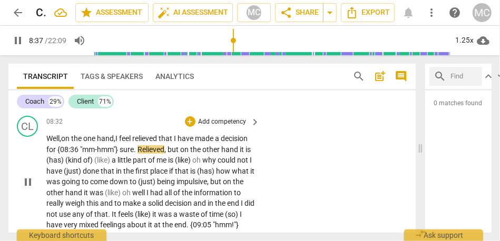
click at [164, 147] on span "Relieved" at bounding box center [151, 149] width 27 height 8
click at [221, 143] on span "decision" at bounding box center [234, 138] width 27 height 8
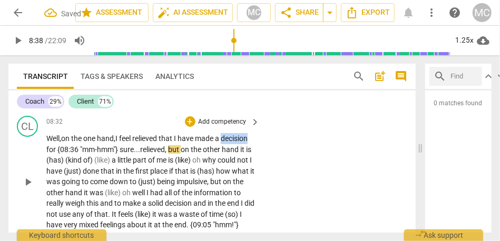
click at [221, 143] on span "decision" at bounding box center [234, 138] width 27 height 8
click at [168, 150] on span "," at bounding box center [166, 149] width 3 height 8
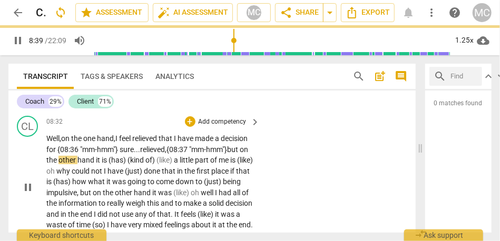
click at [102, 159] on span "it" at bounding box center [99, 160] width 6 height 8
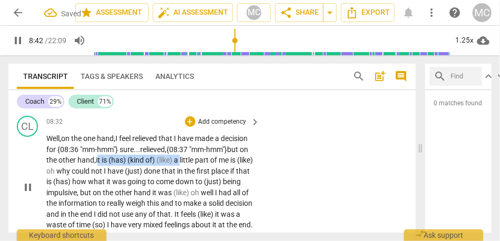
drag, startPoint x: 229, startPoint y: 159, endPoint x: 145, endPoint y: 161, distance: 83.8
click at [145, 161] on p "Well, on the one hand, I feel relieved that I have made a decision for {08:36 "…" at bounding box center [150, 187] width 209 height 108
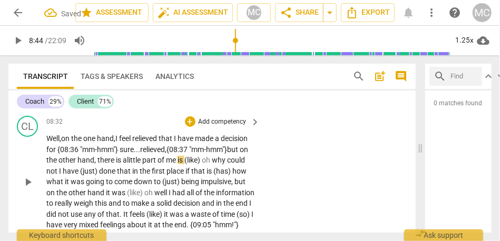
click at [142, 160] on span "little" at bounding box center [134, 160] width 15 height 8
drag, startPoint x: 232, startPoint y: 159, endPoint x: 257, endPoint y: 159, distance: 25.3
click at [257, 159] on div "Well, on the one hand, I feel relieved that I have made a decision for {08:36 "…" at bounding box center [153, 182] width 215 height 98
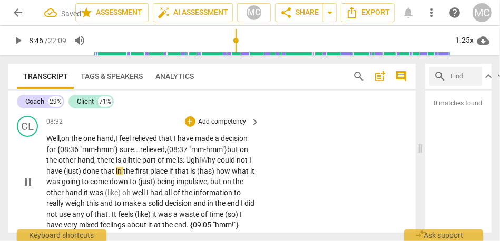
click at [217, 164] on span "could" at bounding box center [227, 160] width 20 height 8
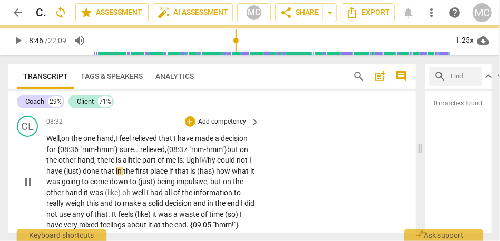
click at [217, 164] on span "could" at bounding box center [227, 160] width 20 height 8
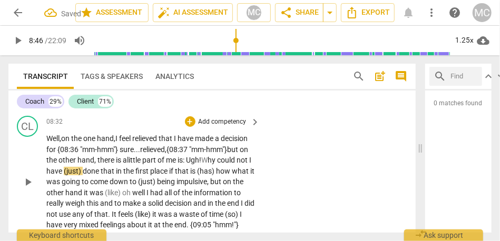
click at [237, 164] on span "not" at bounding box center [243, 160] width 13 height 8
click at [217, 164] on span "couldn't" at bounding box center [229, 160] width 25 height 8
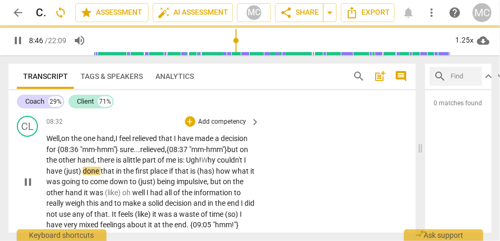
click at [101, 170] on span "done" at bounding box center [92, 171] width 18 height 8
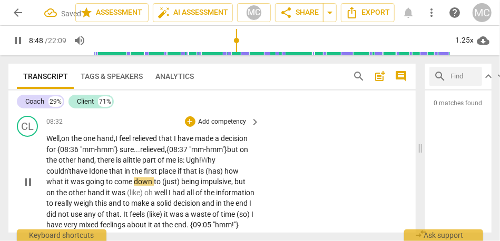
click at [178, 170] on span "place" at bounding box center [168, 171] width 19 height 8
drag, startPoint x: 226, startPoint y: 174, endPoint x: 244, endPoint y: 173, distance: 17.4
click at [244, 173] on p "Well, on the one hand, I feel relieved that I have made a decision for {08:36 "…" at bounding box center [150, 182] width 209 height 98
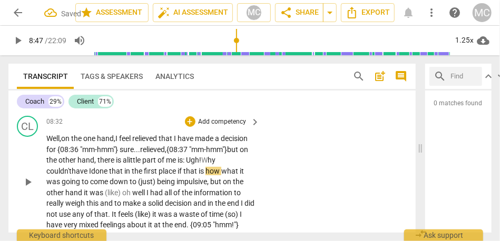
click at [183, 170] on span "if" at bounding box center [181, 171] width 6 height 8
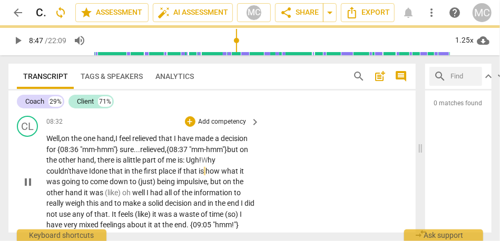
click at [221, 171] on span "how" at bounding box center [214, 171] width 16 height 8
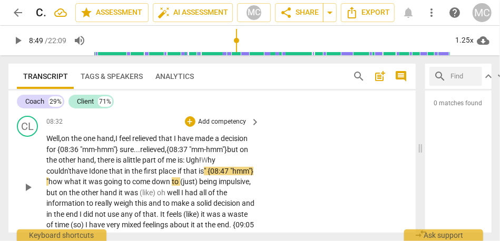
click at [178, 168] on span "place" at bounding box center [168, 171] width 19 height 8
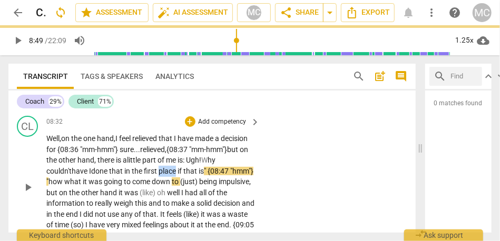
click at [178, 168] on span "place" at bounding box center [168, 171] width 19 height 8
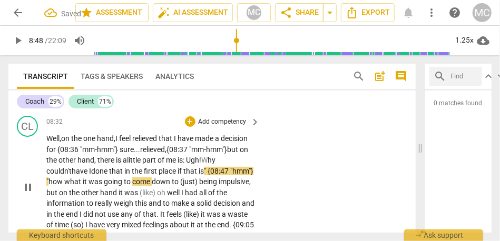
click at [83, 184] on span "what" at bounding box center [73, 182] width 18 height 8
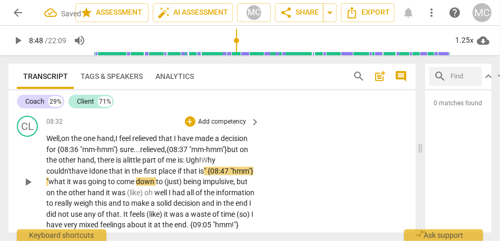
drag, startPoint x: 66, startPoint y: 182, endPoint x: 75, endPoint y: 182, distance: 9.0
click at [66, 182] on span "" {08:47 "hmm"} "" at bounding box center [149, 177] width 207 height 20
click at [67, 182] on span "what" at bounding box center [57, 182] width 18 height 8
click at [156, 184] on span "down" at bounding box center [146, 182] width 20 height 8
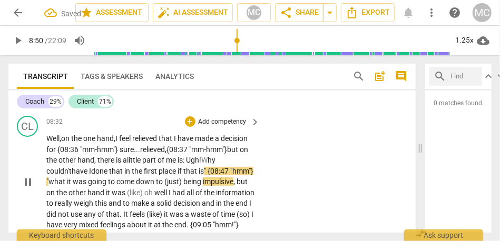
click at [156, 184] on span "down" at bounding box center [146, 182] width 20 height 8
click at [203, 183] on span "being" at bounding box center [193, 182] width 20 height 8
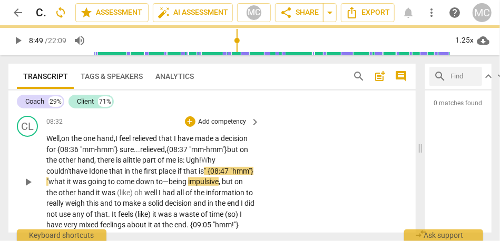
click at [188, 184] on span "being" at bounding box center [179, 182] width 20 height 8
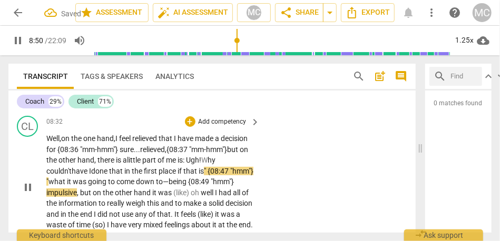
click at [93, 194] on span "but" at bounding box center [86, 193] width 13 height 8
click at [83, 195] on span "impulsive?"" at bounding box center [64, 193] width 36 height 8
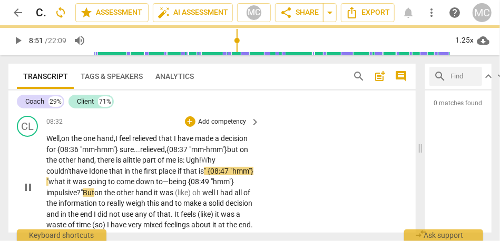
click at [83, 191] on span "impulsive?"" at bounding box center [64, 193] width 36 height 8
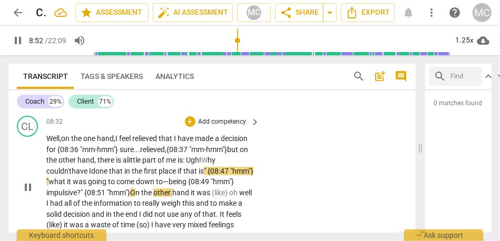
click at [191, 193] on span "hand" at bounding box center [181, 193] width 18 height 8
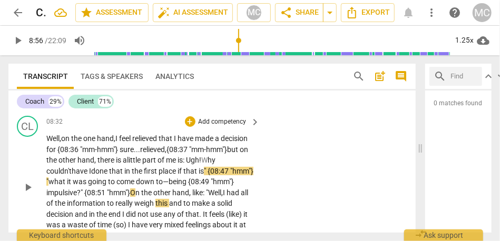
click at [172, 197] on span "hand, like: "Well," at bounding box center [197, 193] width 51 height 8
click at [169, 204] on span "this" at bounding box center [162, 203] width 14 height 8
click at [183, 202] on span "and" at bounding box center [176, 203] width 14 height 8
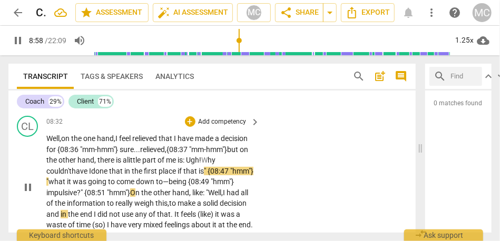
click at [178, 201] on span "to" at bounding box center [173, 203] width 8 height 8
click at [61, 214] on span "and" at bounding box center [53, 214] width 14 height 8
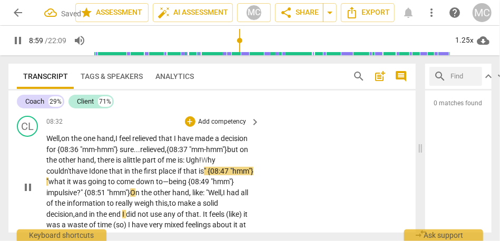
click at [122, 214] on span "end" at bounding box center [116, 214] width 14 height 8
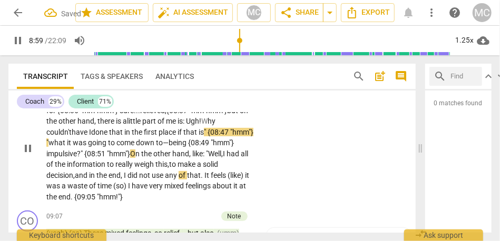
scroll to position [1697, 0]
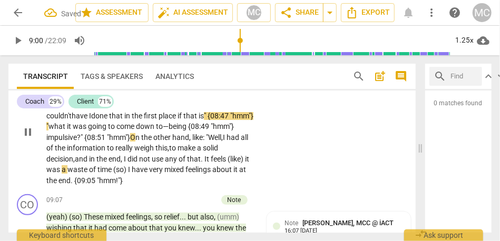
click at [139, 159] on span "did" at bounding box center [134, 159] width 12 height 8
click at [211, 160] on span "It" at bounding box center [208, 159] width 6 height 8
drag, startPoint x: 64, startPoint y: 170, endPoint x: 43, endPoint y: 170, distance: 21.1
click at [43, 170] on div "CL play_arrow pause 08:32 + Add competency keyboard_arrow_right Well, on the on…" at bounding box center [211, 123] width 407 height 134
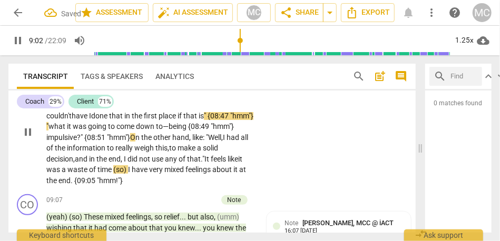
click at [128, 169] on span "(so)" at bounding box center [120, 170] width 15 height 8
click at [89, 167] on span "waste" at bounding box center [78, 170] width 22 height 8
click at [123, 170] on span "time, so" at bounding box center [110, 170] width 25 height 8
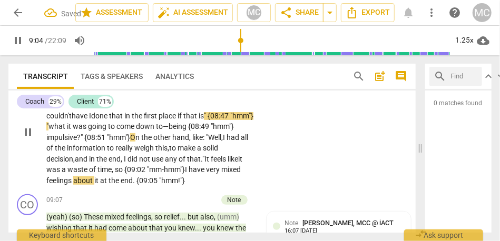
click at [287, 177] on div "CL play_arrow pause 08:32 + Add competency keyboard_arrow_right Well, on the on…" at bounding box center [211, 123] width 407 height 134
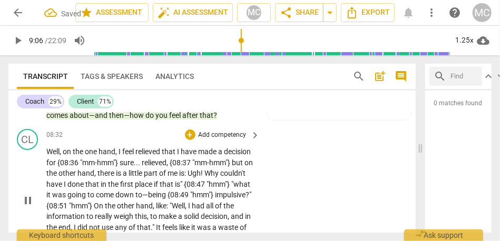
scroll to position [1621, 0]
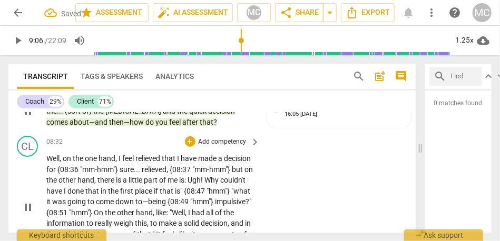
click at [223, 147] on div "08:32 + Add competency keyboard_arrow_right Well , on the one hand , I feel rel…" at bounding box center [153, 198] width 215 height 125
click at [224, 145] on p "Add competency" at bounding box center [223, 142] width 50 height 9
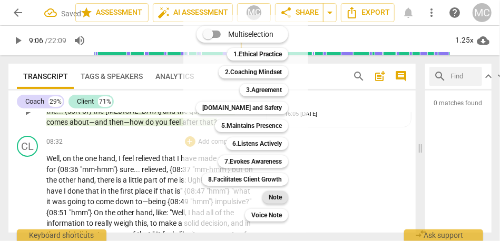
click at [273, 196] on b "Note" at bounding box center [275, 197] width 13 height 13
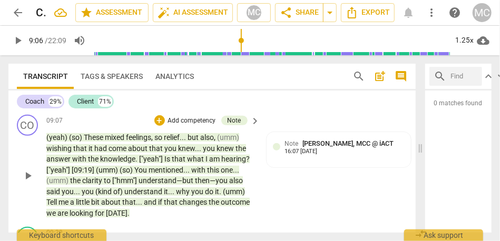
scroll to position [1783, 0]
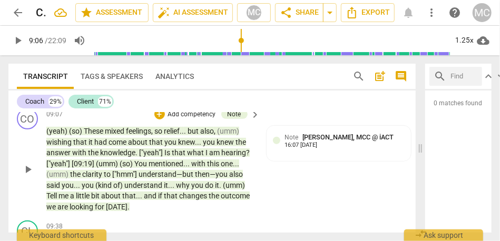
click at [198, 198] on span "changes" at bounding box center [194, 196] width 30 height 8
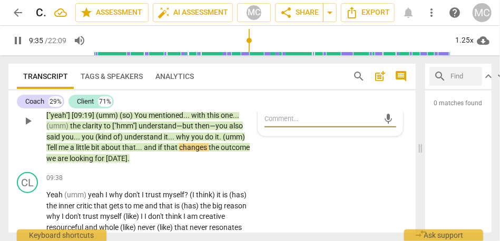
scroll to position [1853, 0]
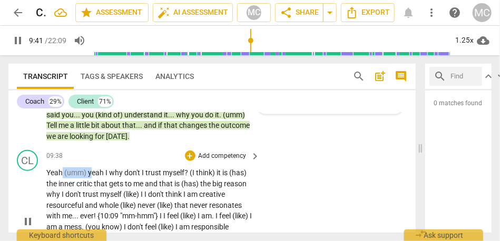
drag, startPoint x: 90, startPoint y: 172, endPoint x: 63, endPoint y: 172, distance: 26.9
click at [63, 172] on p "Yeah (umm) yeah I why don't I trust myself ? (I think) it is (has) the inner cr…" at bounding box center [150, 222] width 209 height 108
type input "582"
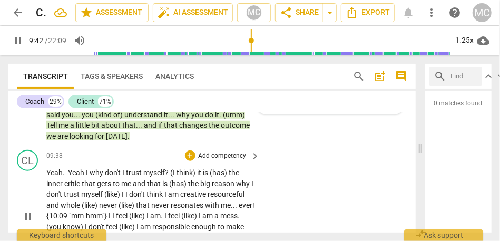
click at [69, 172] on span "Yeah. Y" at bounding box center [59, 173] width 26 height 8
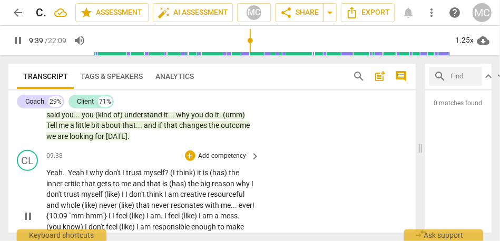
click at [87, 174] on span "I" at bounding box center [88, 173] width 4 height 8
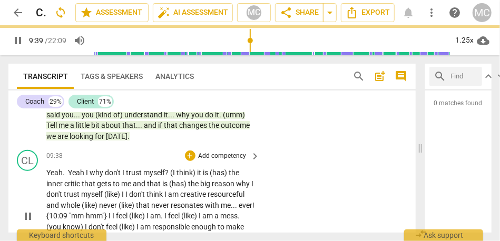
click at [87, 174] on span "I" at bounding box center [88, 173] width 4 height 8
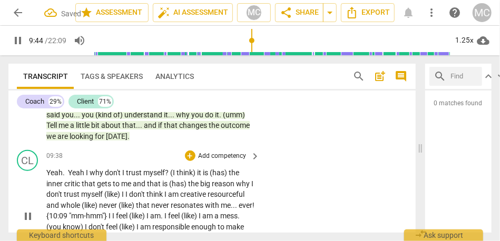
click at [58, 172] on span "Yeah. Y" at bounding box center [59, 173] width 26 height 8
click at [291, 182] on div "CL play_arrow pause 09:38 + Add competency keyboard_arrow_right Yeah. Y eah I w…" at bounding box center [211, 207] width 407 height 123
click at [91, 175] on span "why" at bounding box center [95, 173] width 15 height 8
type input "581"
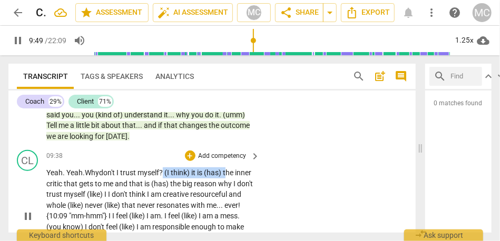
drag, startPoint x: 214, startPoint y: 174, endPoint x: 167, endPoint y: 174, distance: 47.4
click at [167, 174] on p "Yeah . Yeah. Why don't I trust myself ? (I think) it is (has) the inner critic …" at bounding box center [150, 217] width 209 height 98
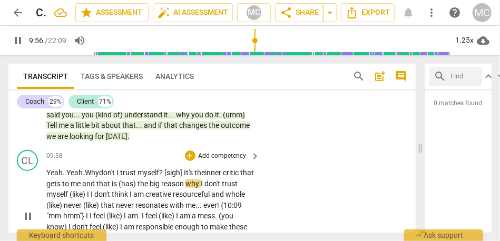
click at [201, 176] on span "he" at bounding box center [201, 173] width 8 height 8
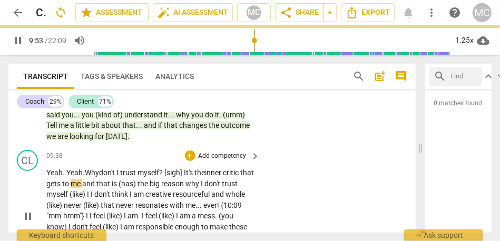
click at [82, 183] on span "me" at bounding box center [77, 184] width 12 height 8
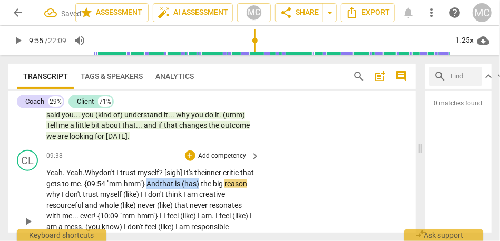
drag, startPoint x: 217, startPoint y: 184, endPoint x: 164, endPoint y: 186, distance: 52.7
click at [164, 186] on p "Yeah . Yeah. Why don't I trust myself ? [sigh] It's t he inner critic that gets…" at bounding box center [150, 222] width 209 height 108
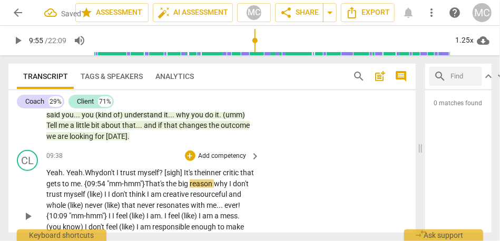
click at [164, 184] on span "me. {09:54 "mm-hmm"} That's" at bounding box center [118, 184] width 94 height 8
click at [112, 192] on span "I" at bounding box center [110, 194] width 4 height 8
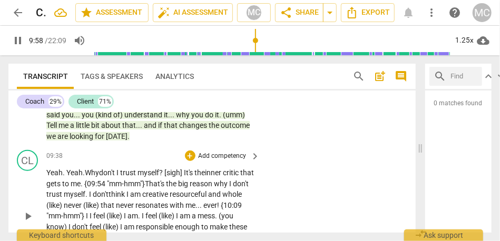
click at [256, 196] on div "Yeah . Yeah. Why don't I trust myself ? [sigh] It's t he inner critic that gets…" at bounding box center [153, 217] width 215 height 98
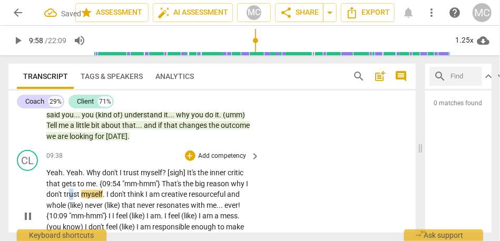
click at [71, 194] on span "trust" at bounding box center [72, 194] width 17 height 8
click at [105, 195] on span "." at bounding box center [105, 194] width 4 height 8
type input "598"
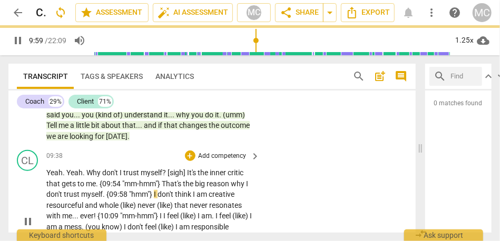
click at [276, 191] on div "CL play_arrow pause 09:38 + Add competency keyboard_arrow_right Yeah . Yeah . W…" at bounding box center [211, 213] width 407 height 134
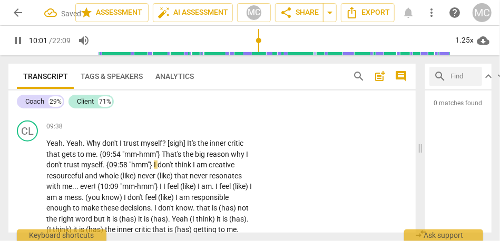
scroll to position [1883, 0]
click at [235, 161] on span "creative" at bounding box center [222, 164] width 26 height 8
type input "604"
click at [86, 172] on span "and" at bounding box center [92, 175] width 14 height 8
click at [94, 180] on p "Yeah . Yeah . Why don't I trust myself ? [sigh] It's the inner critic that gets…" at bounding box center [150, 192] width 209 height 108
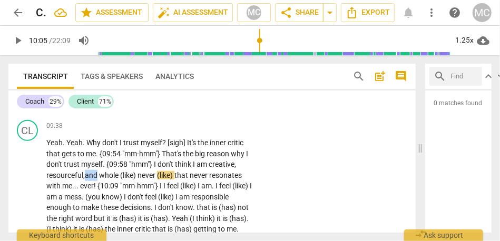
click at [94, 180] on p "Yeah . Yeah . Why don't I trust myself ? [sigh] It's the inner critic that gets…" at bounding box center [150, 192] width 209 height 108
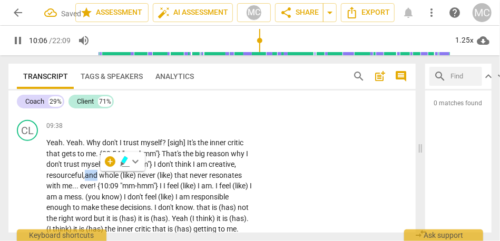
click at [75, 172] on span "resourceful," at bounding box center [65, 175] width 38 height 8
click at [138, 175] on span "(like)" at bounding box center [128, 175] width 17 height 8
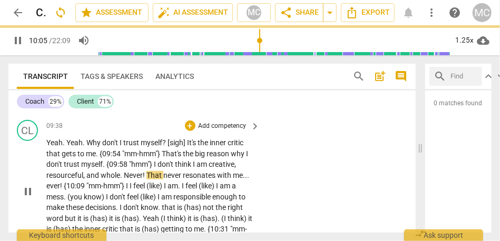
click at [294, 180] on div "CL play_arrow pause 09:38 + Add competency keyboard_arrow_right Yeah . Yeah . W…" at bounding box center [211, 183] width 407 height 134
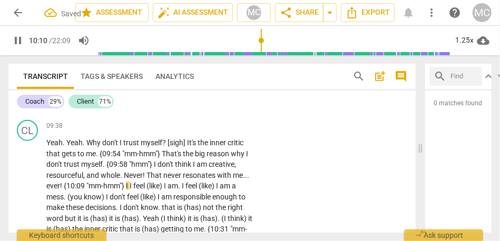
click at [136, 187] on span "feel" at bounding box center [139, 186] width 13 height 8
type input "611"
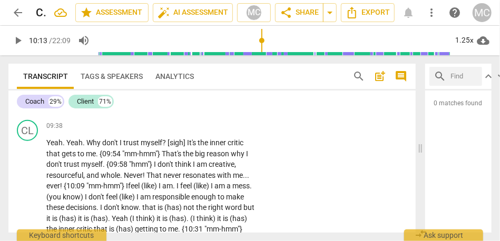
click at [162, 188] on span "I" at bounding box center [161, 186] width 4 height 8
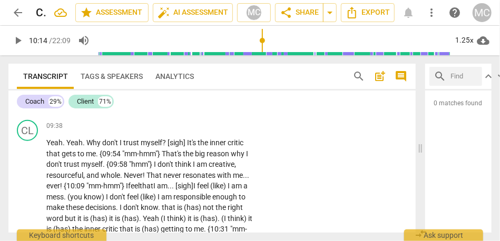
click at [231, 186] on span "I" at bounding box center [230, 186] width 4 height 8
click at [286, 180] on div "CL play_arrow pause 09:38 + Add competency keyboard_arrow_right Yeah . Yeah . W…" at bounding box center [211, 183] width 407 height 134
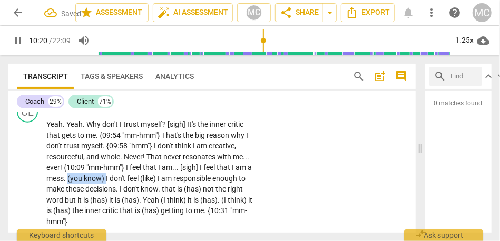
drag, startPoint x: 113, startPoint y: 179, endPoint x: 74, endPoint y: 179, distance: 39.0
click at [74, 179] on p "Yeah . Yeah . Why don't I trust myself ? [sigh] It's the inner critic that gets…" at bounding box center [150, 173] width 209 height 108
type input "620"
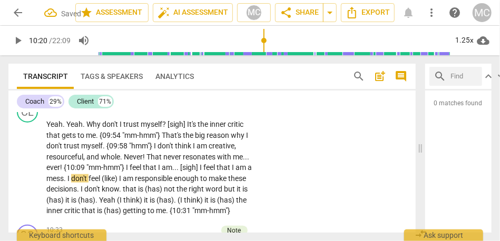
click at [59, 178] on span "mess" at bounding box center [54, 178] width 17 height 8
click at [71, 180] on span "I" at bounding box center [69, 178] width 4 height 8
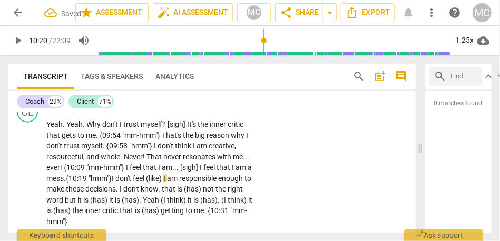
click at [163, 178] on span "(like)" at bounding box center [154, 178] width 17 height 8
click at [323, 196] on div "CL play_arrow pause 09:38 + Add competency keyboard_arrow_right Yeah . Yeah . W…" at bounding box center [211, 165] width 407 height 134
click at [120, 189] on span "." at bounding box center [118, 189] width 4 height 8
type input "624"
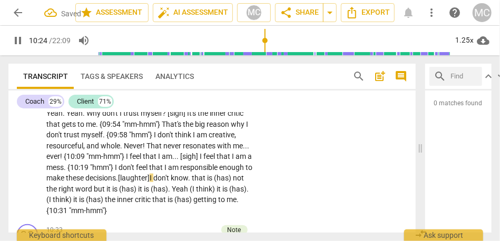
scroll to position [1913, 0]
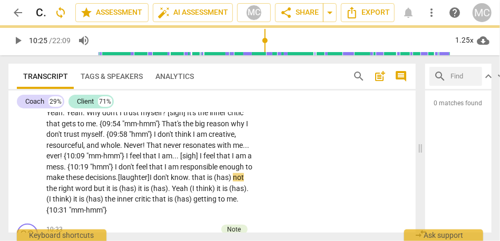
click at [207, 178] on span "that" at bounding box center [199, 177] width 15 height 8
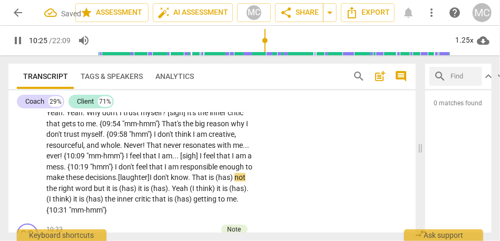
click at [235, 182] on span "not" at bounding box center [240, 177] width 11 height 8
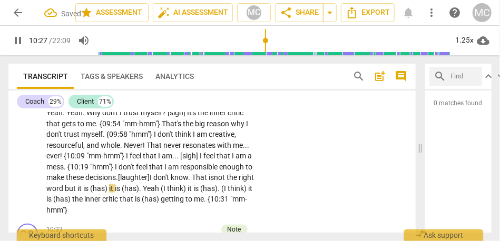
click at [65, 188] on span "word" at bounding box center [55, 188] width 18 height 8
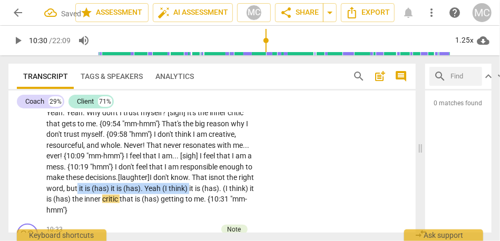
drag, startPoint x: 239, startPoint y: 189, endPoint x: 125, endPoint y: 192, distance: 113.4
click at [125, 192] on p "Yeah . Yeah . Why don't I trust myself ? [sigh] It's the inner critic that gets…" at bounding box center [150, 162] width 209 height 108
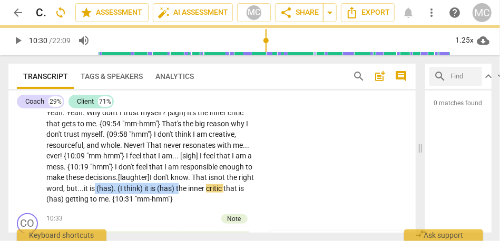
drag, startPoint x: 145, startPoint y: 189, endPoint x: 235, endPoint y: 193, distance: 89.2
click at [235, 193] on p "Yeah . Yeah . Why don't I trust myself ? [sigh] It's the inner critic that gets…" at bounding box center [150, 157] width 209 height 98
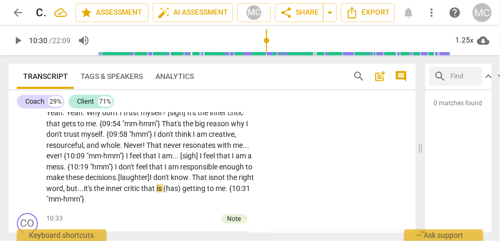
click at [214, 182] on span "not" at bounding box center [220, 177] width 13 height 8
drag, startPoint x: 214, startPoint y: 189, endPoint x: 271, endPoint y: 189, distance: 56.9
click at [271, 189] on div "CL play_arrow pause 09:38 + Add competency keyboard_arrow_right Yeah . Yeah . W…" at bounding box center [211, 147] width 407 height 123
click at [299, 178] on div "CL play_arrow pause 09:38 + Add competency keyboard_arrow_right Yeah . Yeah . W…" at bounding box center [211, 147] width 407 height 123
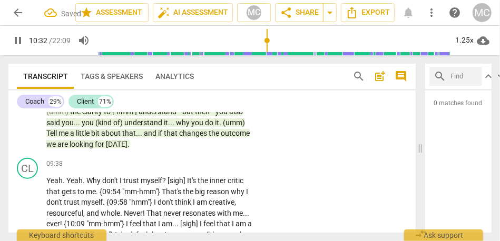
scroll to position [1819, 0]
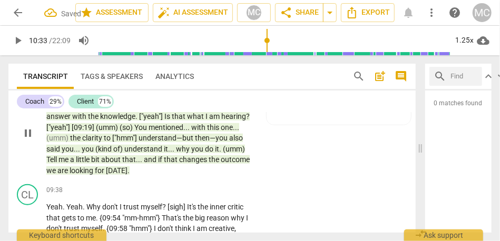
click at [227, 189] on p "Add competency" at bounding box center [223, 190] width 50 height 9
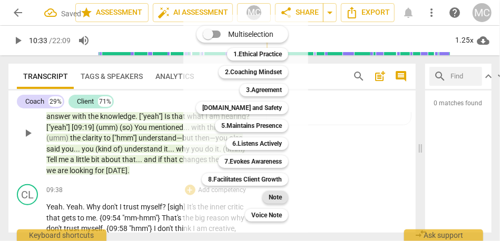
click at [270, 197] on b "Note" at bounding box center [275, 197] width 13 height 13
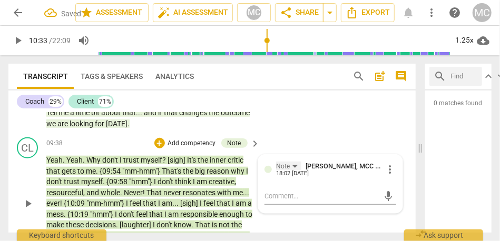
scroll to position [1888, 0]
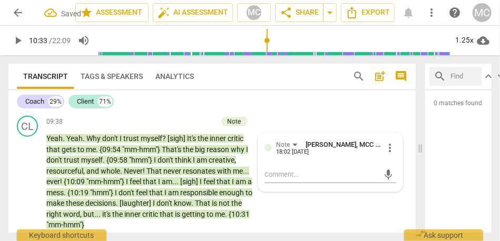
click at [341, 102] on div "Coach 29% Client 71%" at bounding box center [212, 102] width 391 height 18
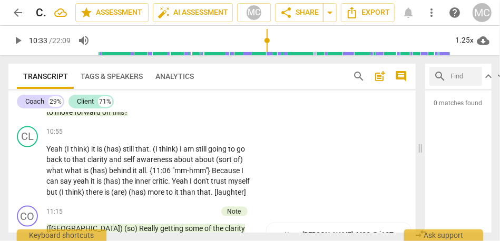
scroll to position [2069, 0]
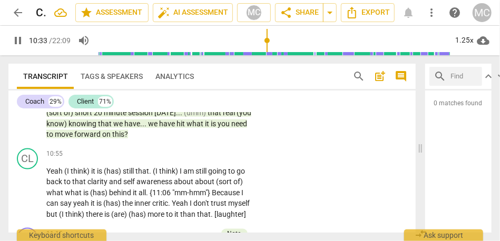
click at [91, 132] on span "forward" at bounding box center [88, 134] width 28 height 8
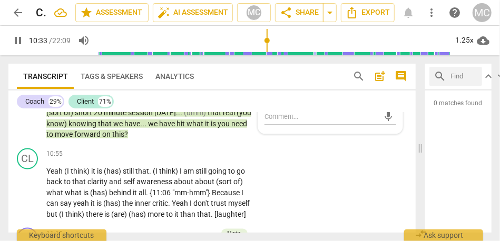
click at [91, 132] on span "forward" at bounding box center [88, 134] width 28 height 8
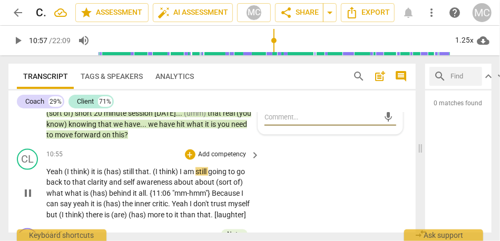
type input "658"
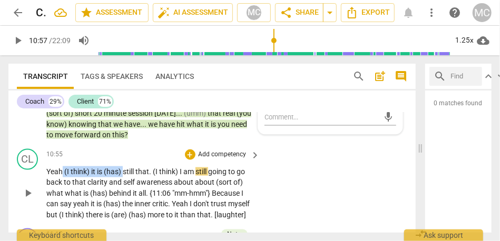
drag, startPoint x: 124, startPoint y: 171, endPoint x: 62, endPoint y: 168, distance: 61.8
click at [62, 168] on p "Yeah (I think) it is (has) still that . (I think) I am still going to go back t…" at bounding box center [150, 194] width 209 height 54
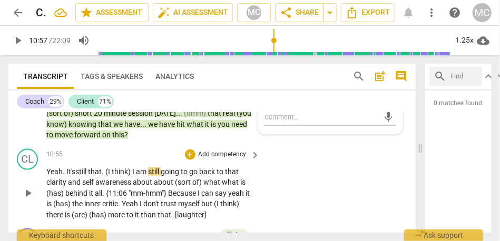
click at [86, 170] on span "still" at bounding box center [81, 172] width 13 height 8
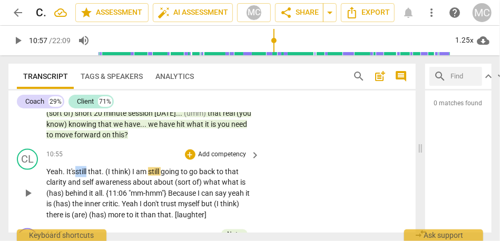
click at [86, 170] on span "still" at bounding box center [81, 172] width 13 height 8
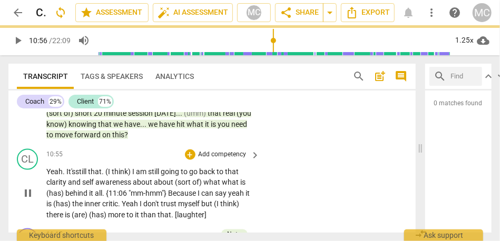
click at [132, 171] on span "think)" at bounding box center [122, 172] width 21 height 8
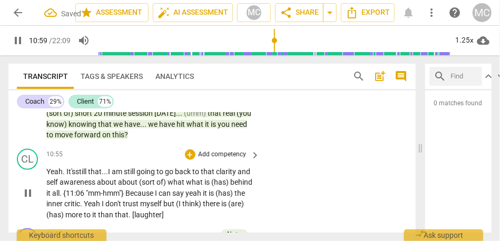
click at [75, 183] on span "awareness" at bounding box center [78, 182] width 37 height 8
click at [188, 169] on span "back" at bounding box center [183, 172] width 17 height 8
click at [238, 176] on span "and" at bounding box center [244, 172] width 13 height 8
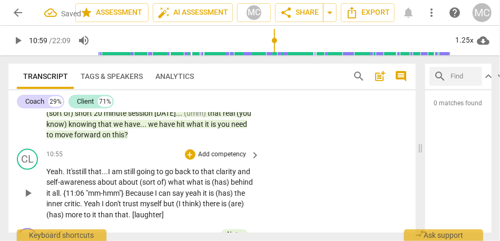
click at [238, 176] on span "and" at bounding box center [244, 172] width 13 height 8
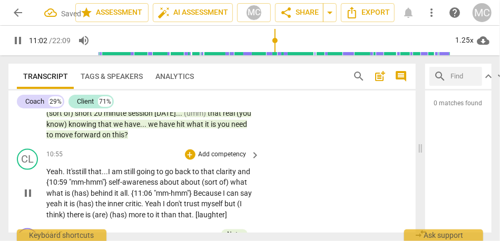
click at [181, 184] on span "about" at bounding box center [170, 182] width 21 height 8
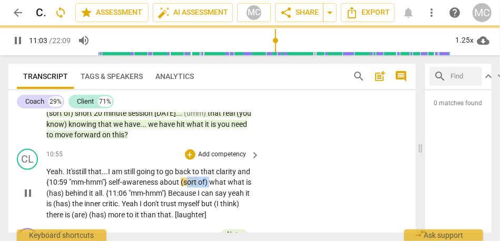
drag, startPoint x: 225, startPoint y: 181, endPoint x: 200, endPoint y: 182, distance: 24.3
click at [200, 182] on p "Yeah. It's still that... I am still going to go back to that clarity and {10:59…" at bounding box center [150, 194] width 209 height 54
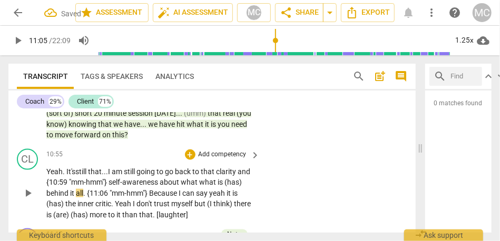
click at [215, 183] on span "what" at bounding box center [208, 182] width 18 height 8
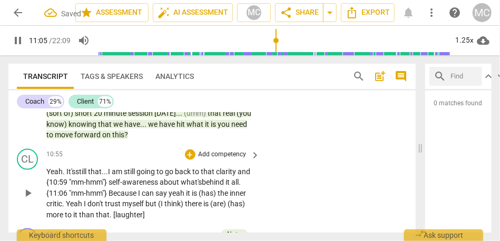
click at [226, 183] on span "behind" at bounding box center [214, 182] width 24 height 8
drag, startPoint x: 151, startPoint y: 192, endPoint x: 123, endPoint y: 193, distance: 28.5
click at [123, 193] on p "Yeah. It's still that... I am still going to go back to that clarity and {10:59…" at bounding box center [150, 194] width 209 height 54
click at [139, 193] on span "say" at bounding box center [132, 193] width 13 height 8
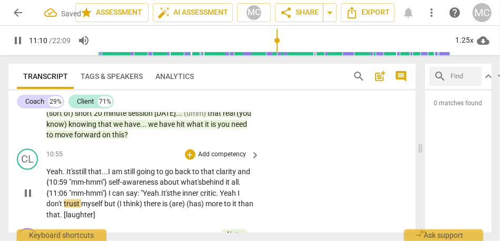
click at [170, 193] on span "It's" at bounding box center [165, 193] width 9 height 8
click at [220, 195] on span "." at bounding box center [218, 193] width 4 height 8
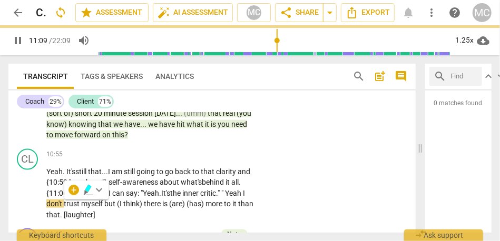
click at [441, 184] on div "0 matches found" at bounding box center [458, 162] width 66 height 142
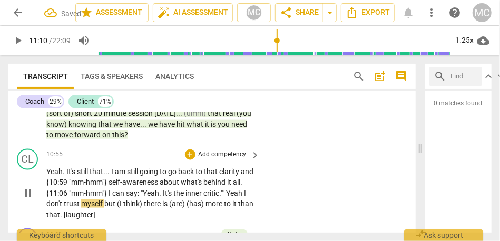
type input "671"
click at [249, 191] on p "Yeah . It's still that . . . I am still going to go back to that clarity and {1…" at bounding box center [150, 194] width 209 height 54
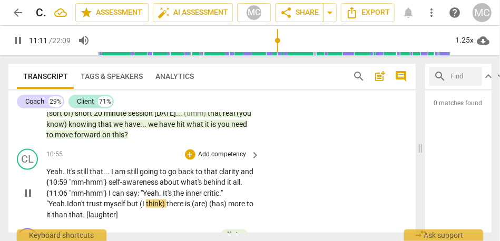
click at [131, 205] on span "but" at bounding box center [133, 204] width 13 height 8
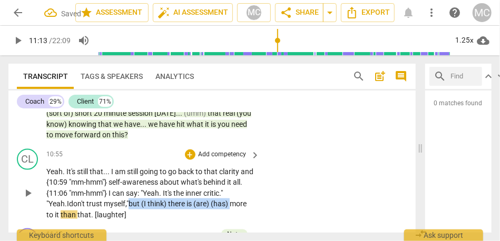
click at [237, 205] on span "more" at bounding box center [238, 204] width 17 height 8
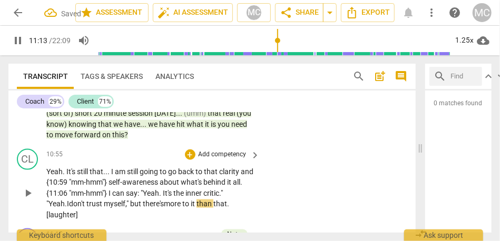
click at [288, 202] on div "CL play_arrow pause 10:55 + Add competency keyboard_arrow_right Yeah . It's sti…" at bounding box center [211, 185] width 407 height 80
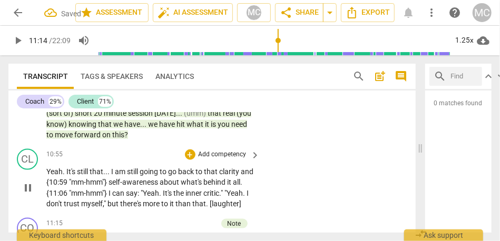
click at [211, 151] on p "Add competency" at bounding box center [223, 154] width 50 height 9
type input "675"
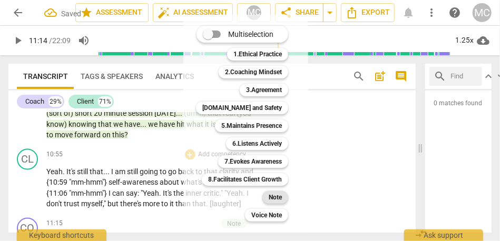
click at [275, 198] on b "Note" at bounding box center [275, 197] width 13 height 13
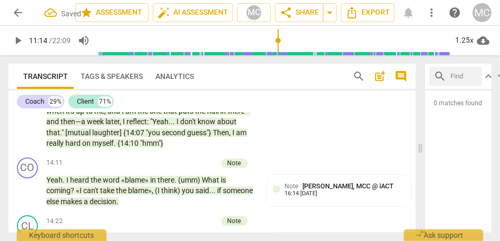
scroll to position [2739, 0]
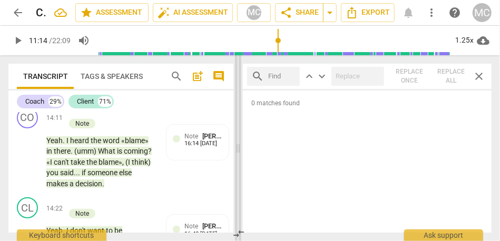
drag, startPoint x: 419, startPoint y: 143, endPoint x: 237, endPoint y: 143, distance: 182.4
click at [237, 143] on span at bounding box center [238, 148] width 6 height 186
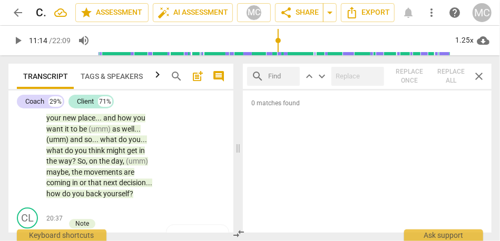
scroll to position [7626, 0]
